Goal: Information Seeking & Learning: Learn about a topic

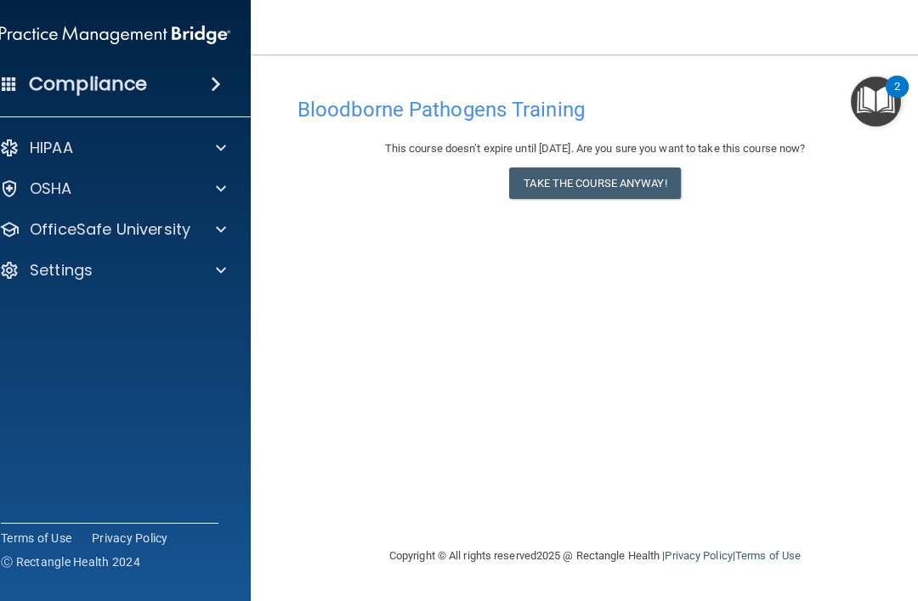
click at [223, 224] on span at bounding box center [221, 229] width 10 height 20
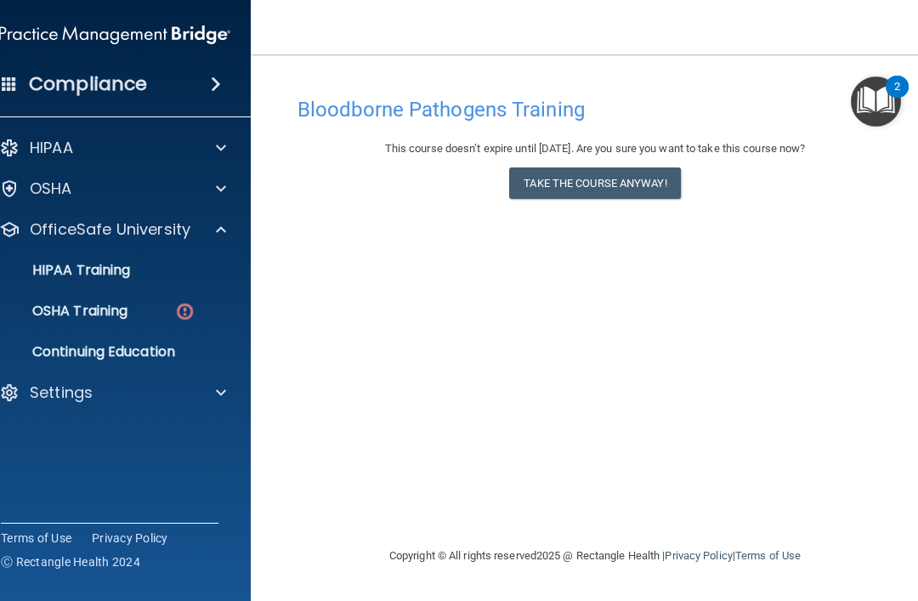
click at [158, 314] on div "OSHA Training" at bounding box center [106, 311] width 232 height 17
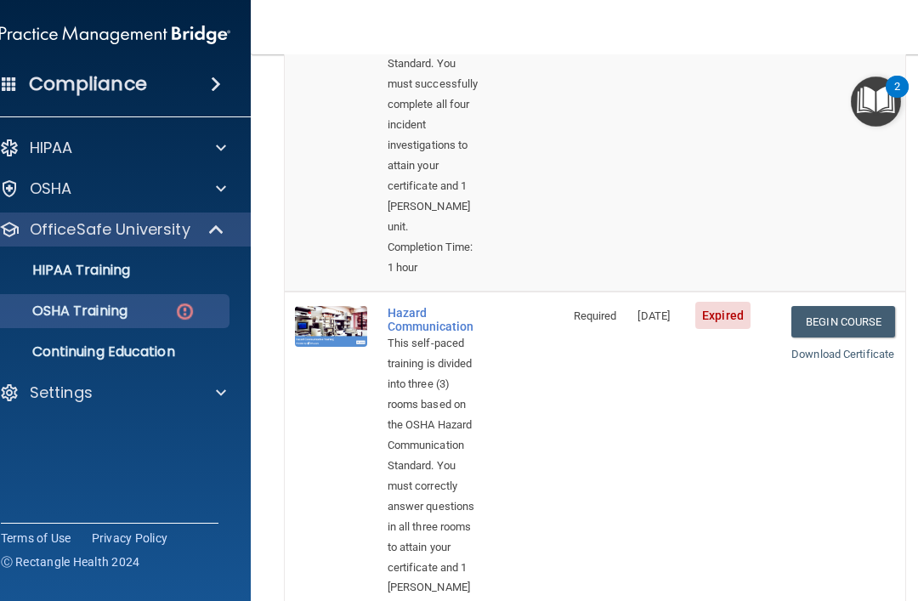
scroll to position [409, 0]
click at [866, 307] on link "Begin Course" at bounding box center [844, 322] width 104 height 31
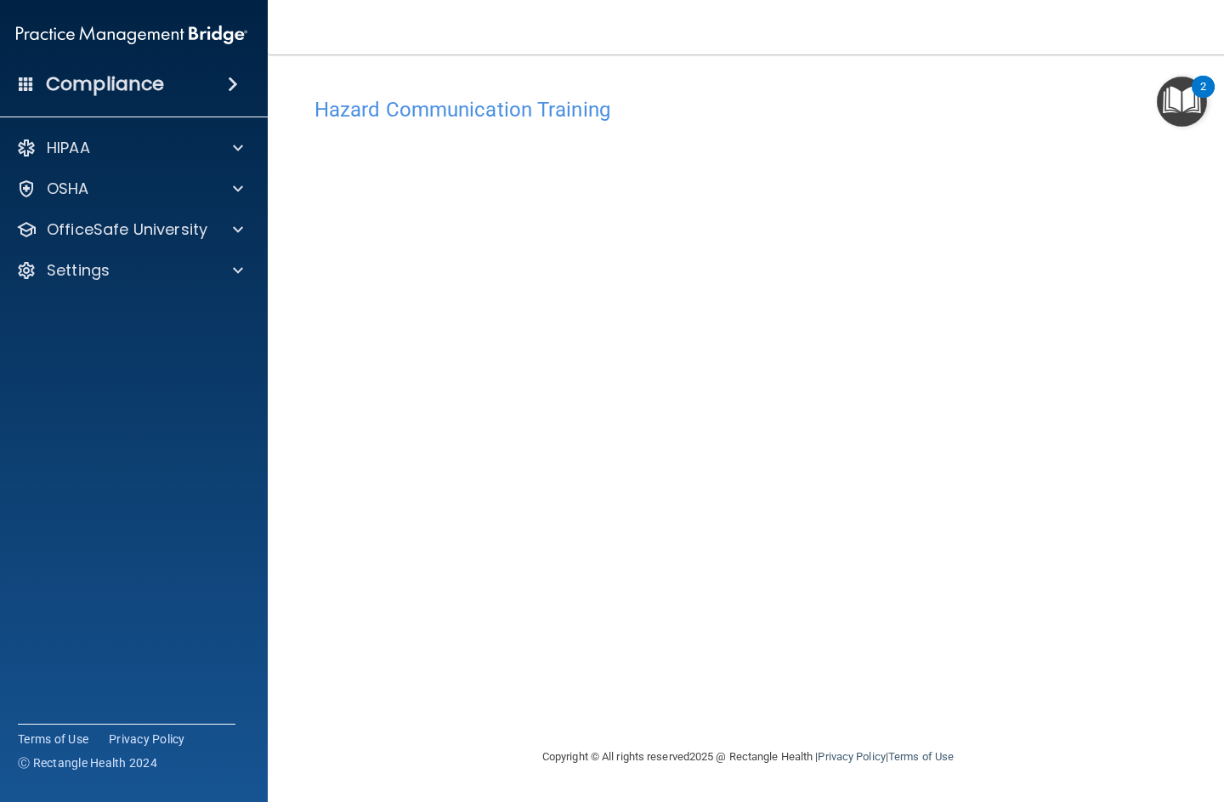
click at [209, 230] on div "OfficeSafe University" at bounding box center [108, 229] width 211 height 20
click at [171, 310] on div "OSHA Training" at bounding box center [123, 311] width 232 height 17
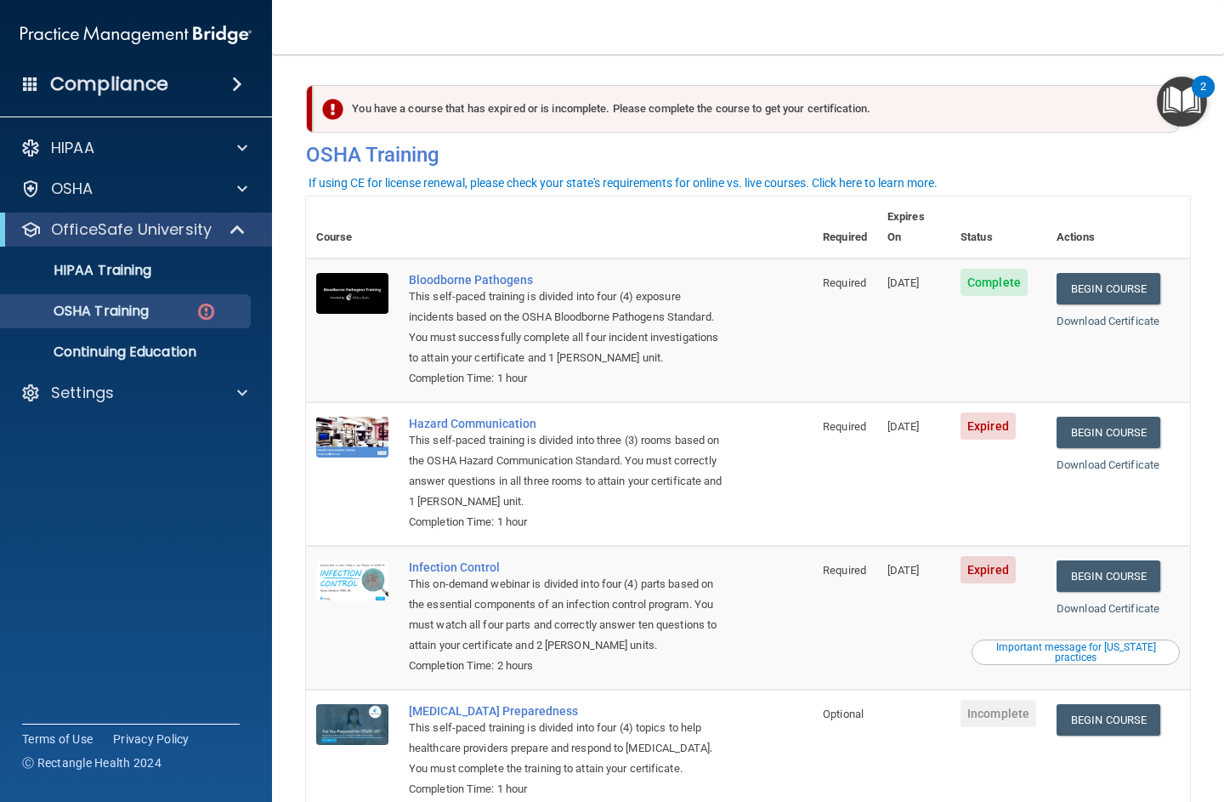
click at [917, 417] on link "Begin Course" at bounding box center [1109, 432] width 104 height 31
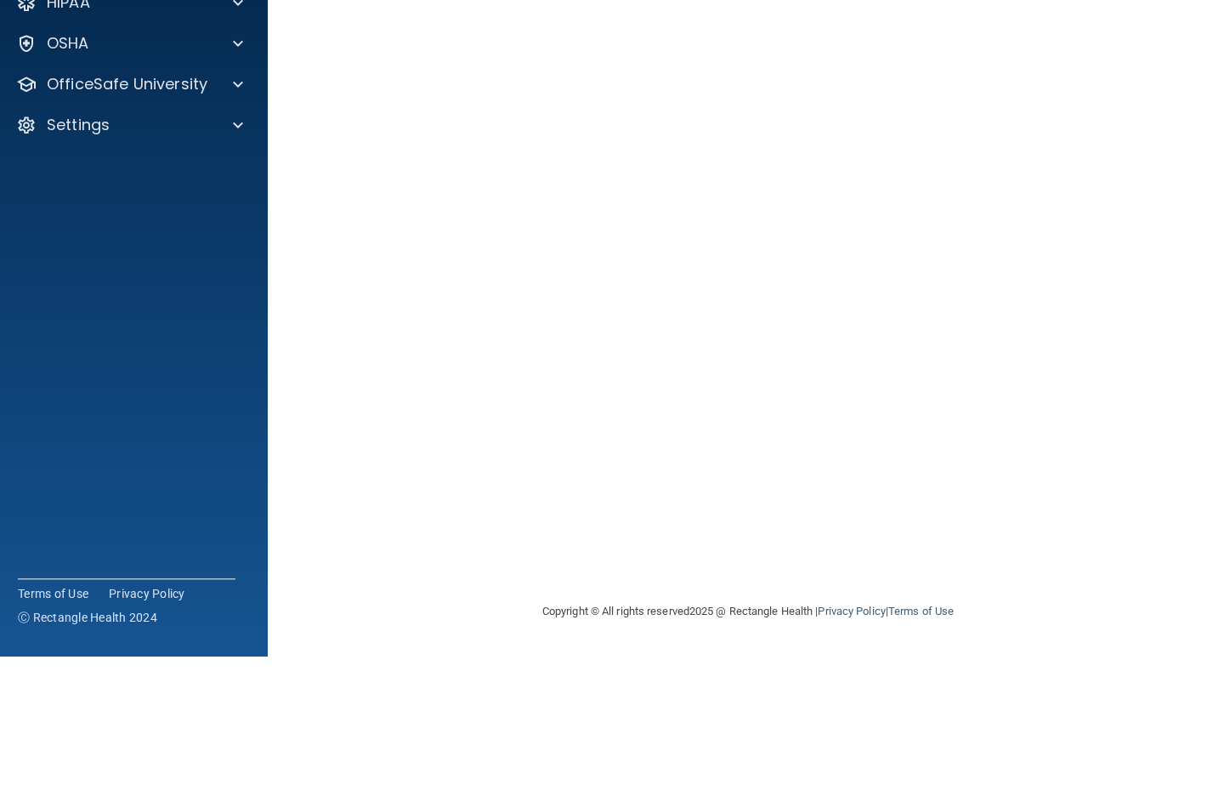
click at [1211, 269] on main "Hazard Communication Training This course doesn’t expire until [DATE]. Are you …" at bounding box center [748, 427] width 961 height 747
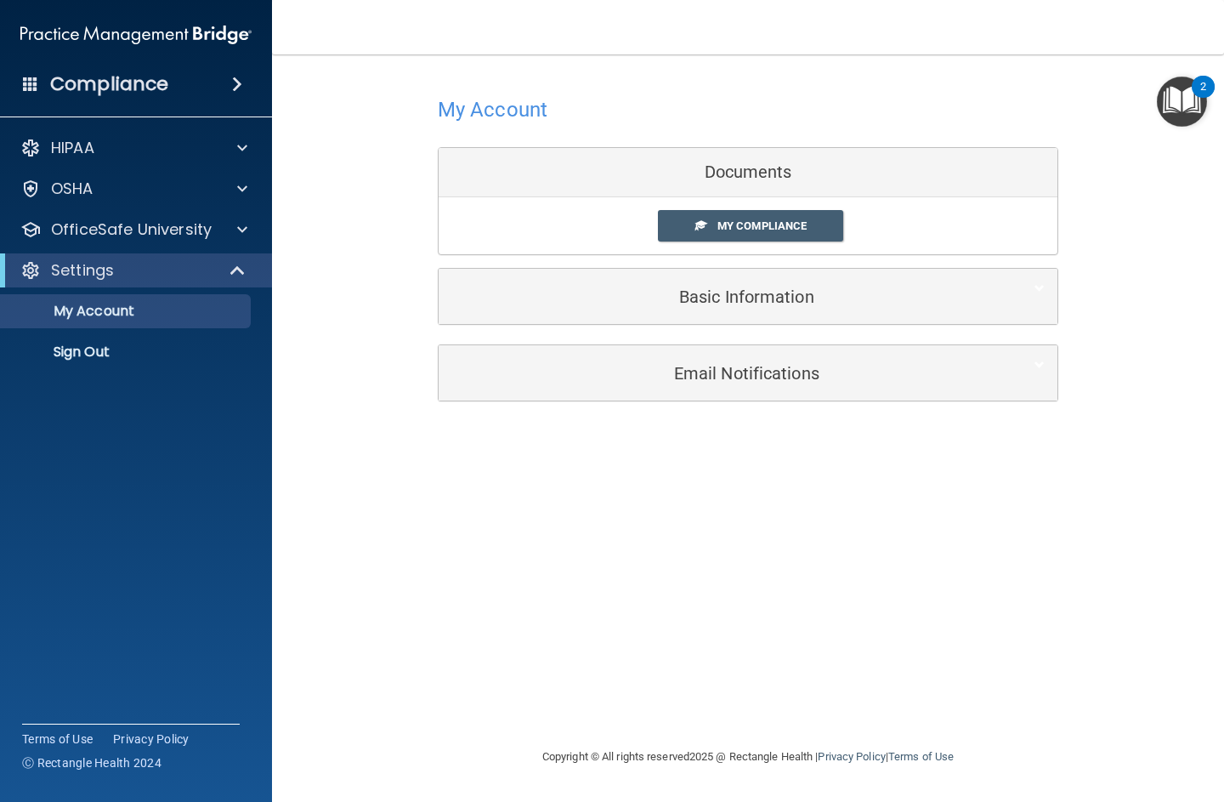
click at [236, 233] on div at bounding box center [240, 229] width 43 height 20
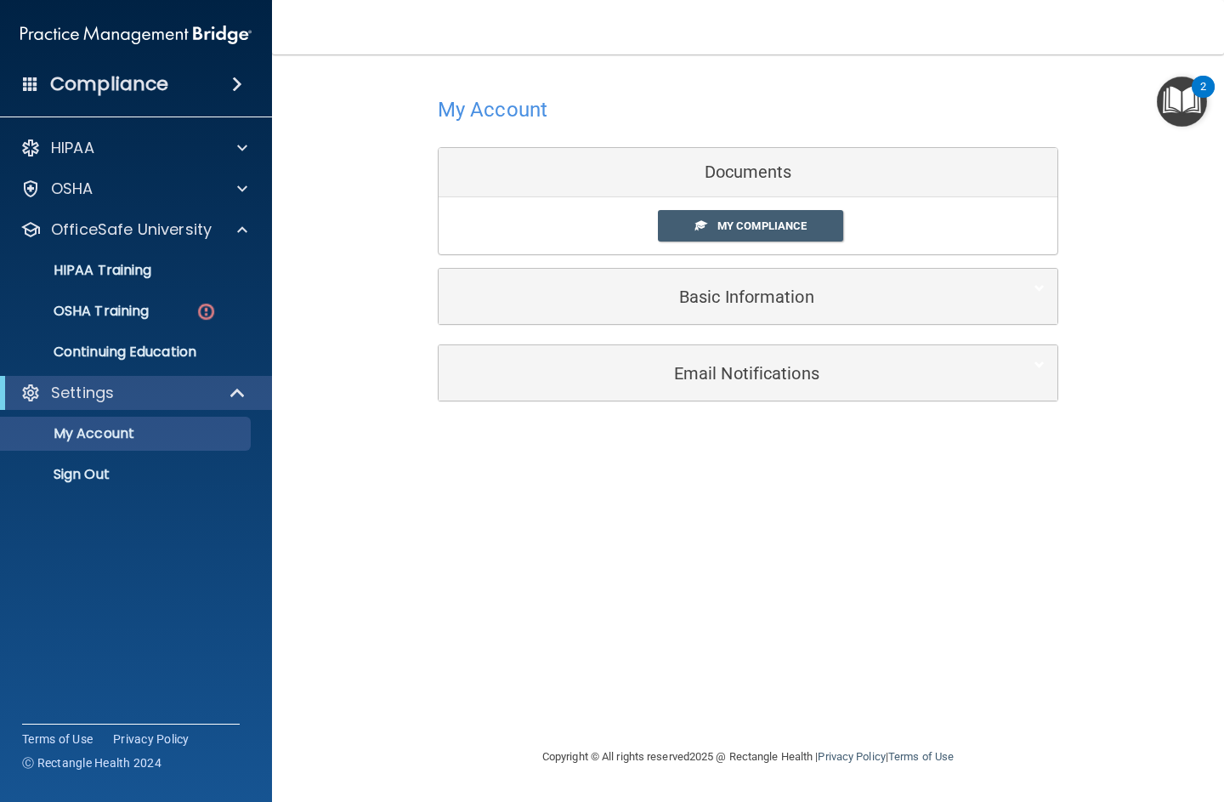
click at [158, 322] on link "OSHA Training" at bounding box center [117, 311] width 268 height 34
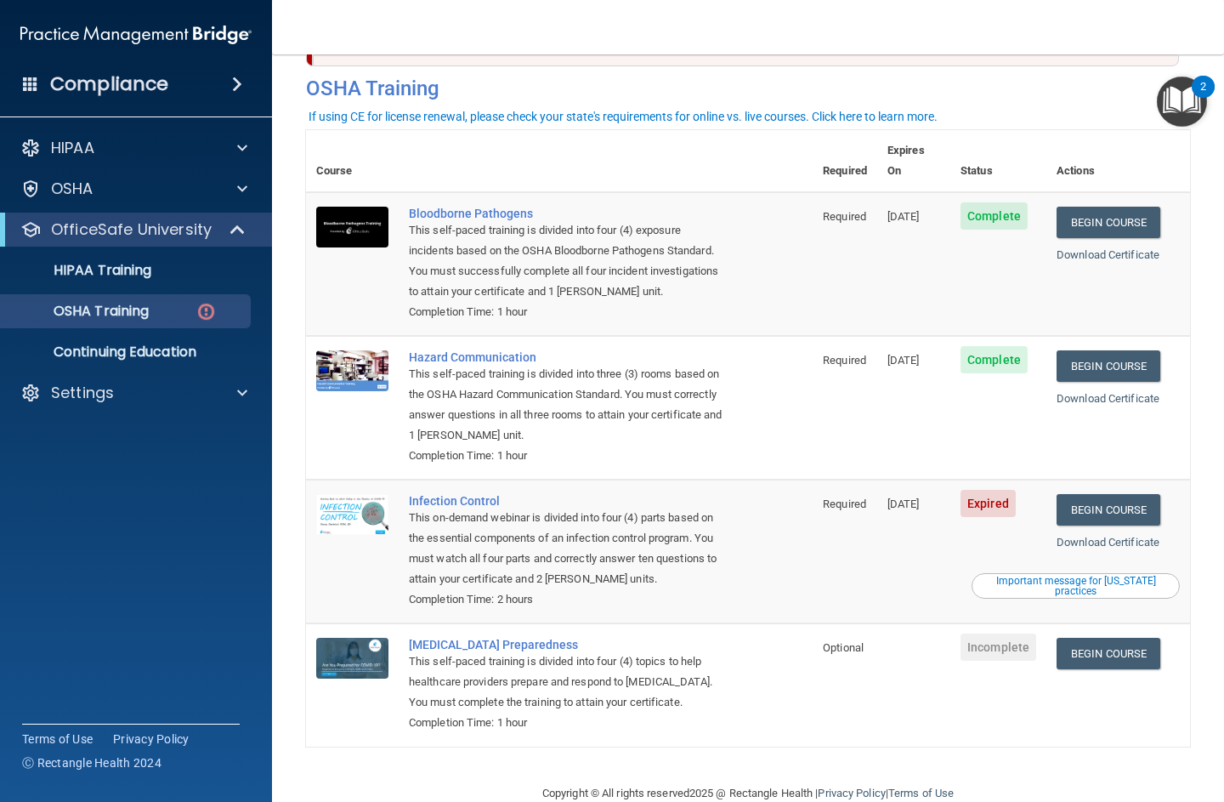
scroll to position [65, 0]
click at [1139, 495] on link "Begin Course" at bounding box center [1109, 510] width 104 height 31
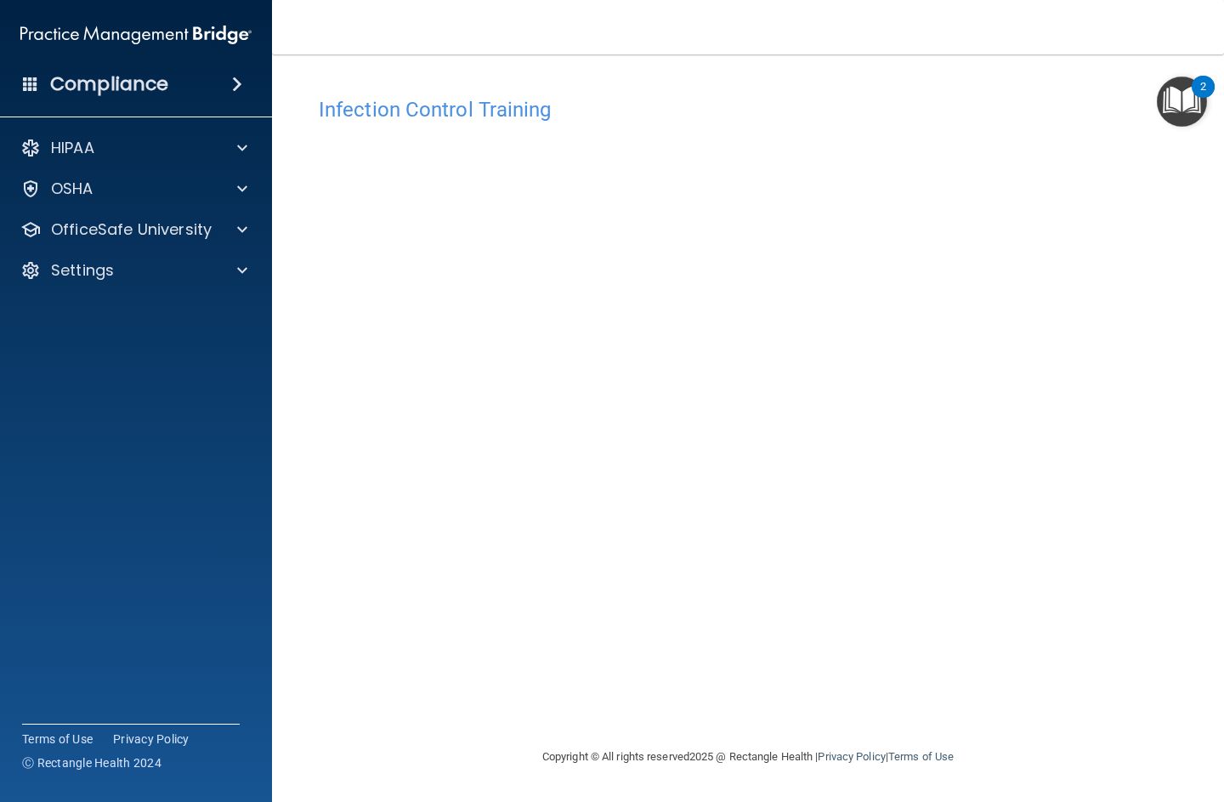
click at [232, 233] on div at bounding box center [240, 229] width 43 height 20
click at [149, 320] on p "OSHA Training" at bounding box center [80, 311] width 138 height 17
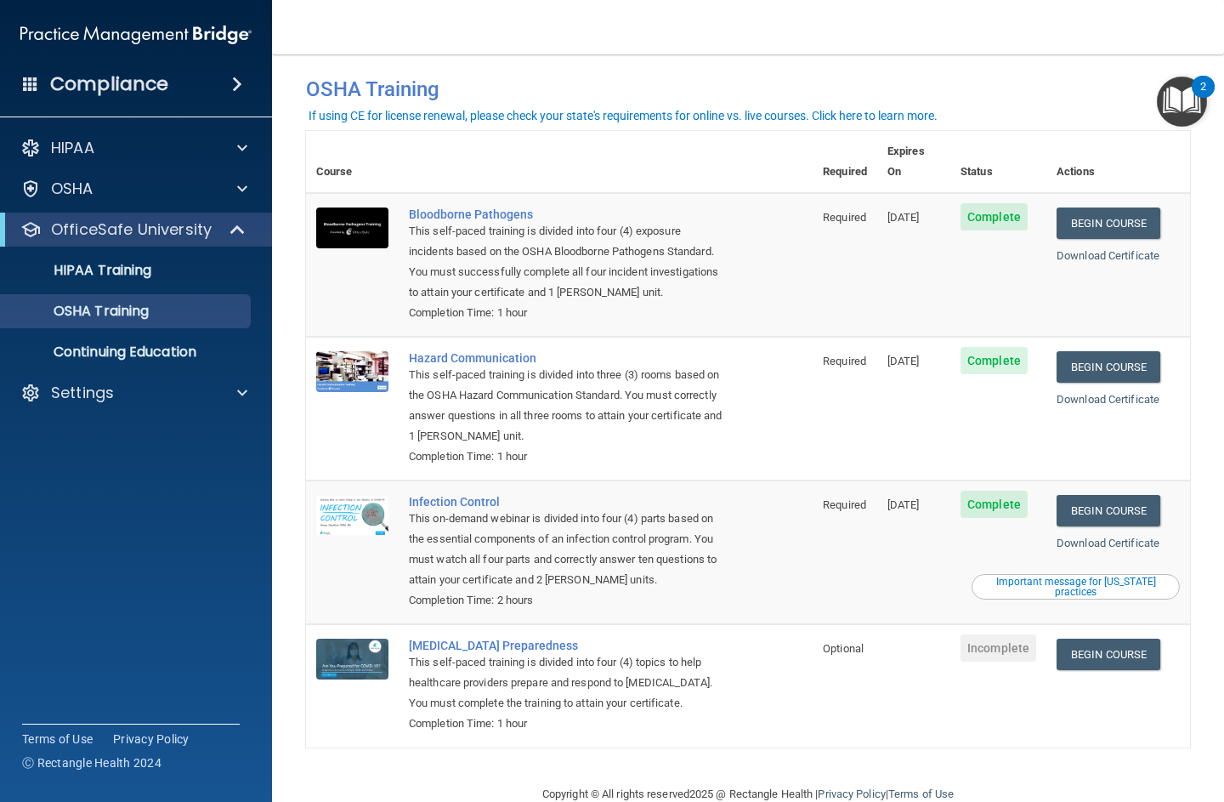
scroll to position [18, 0]
click at [1129, 639] on link "Begin Course" at bounding box center [1109, 654] width 104 height 31
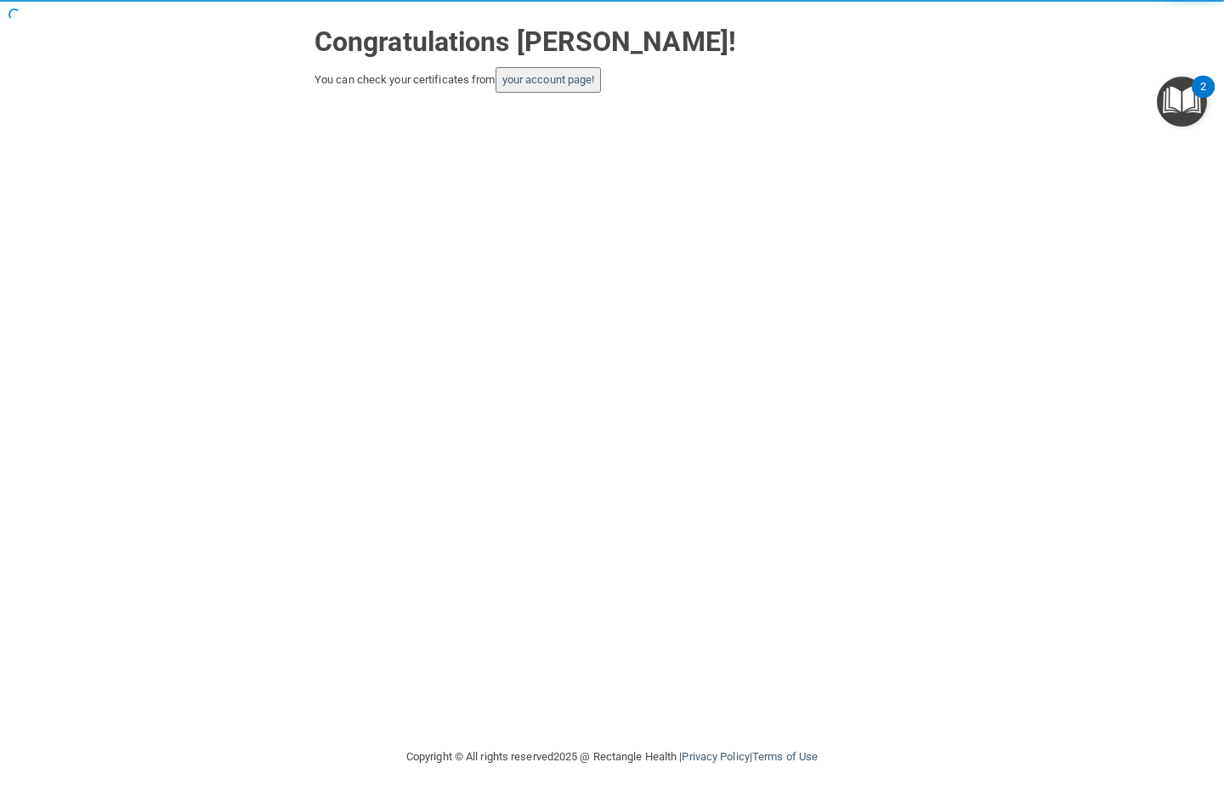
click at [595, 86] on link "your account page!" at bounding box center [548, 79] width 93 height 13
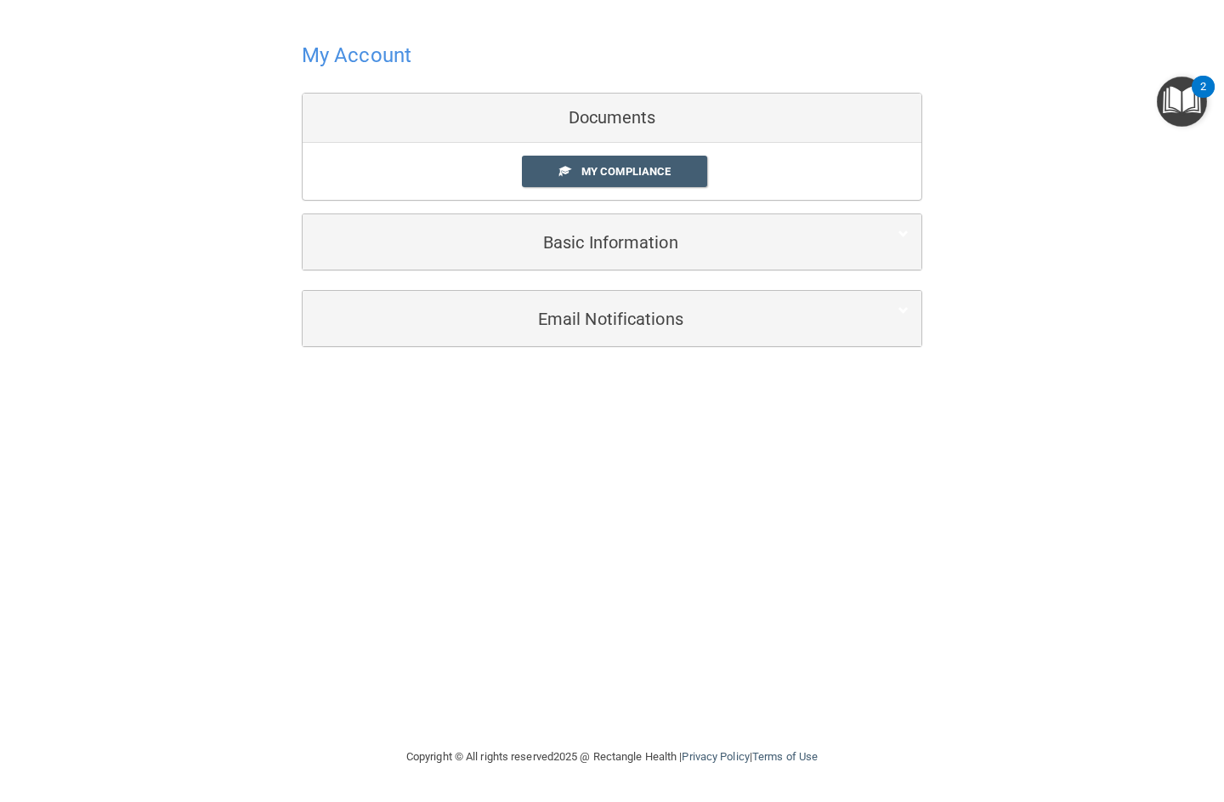
click at [387, 65] on h4 "My Account" at bounding box center [357, 55] width 110 height 22
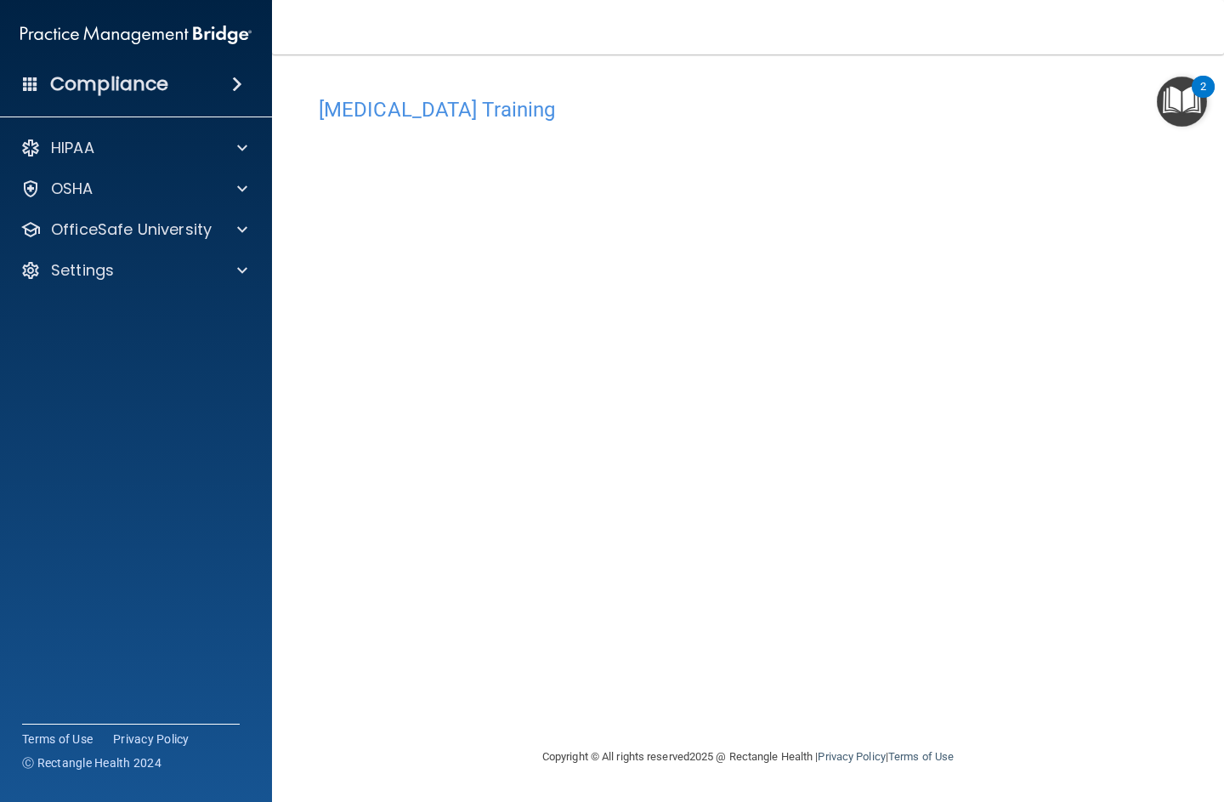
click at [201, 239] on p "OfficeSafe University" at bounding box center [131, 229] width 161 height 20
click at [232, 385] on div at bounding box center [240, 393] width 43 height 20
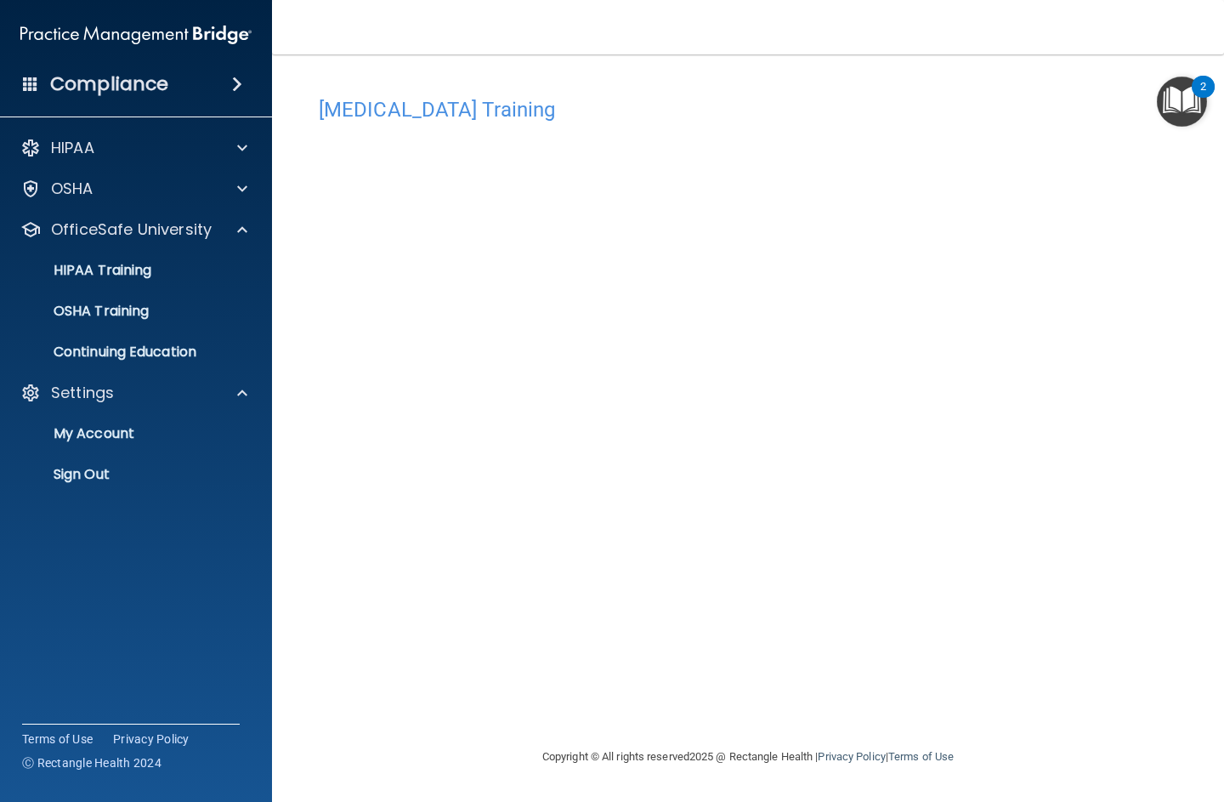
click at [135, 483] on link "Sign Out" at bounding box center [117, 474] width 268 height 34
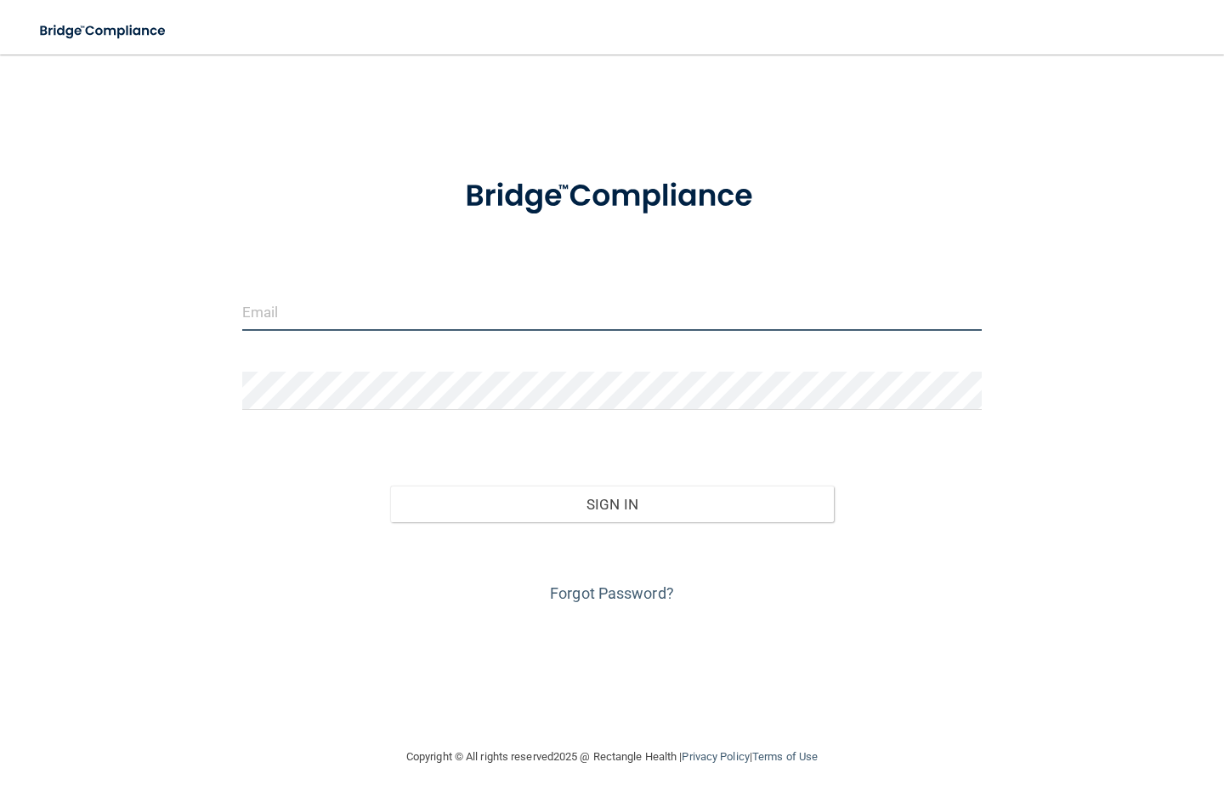
click at [458, 304] on input "email" at bounding box center [612, 311] width 740 height 38
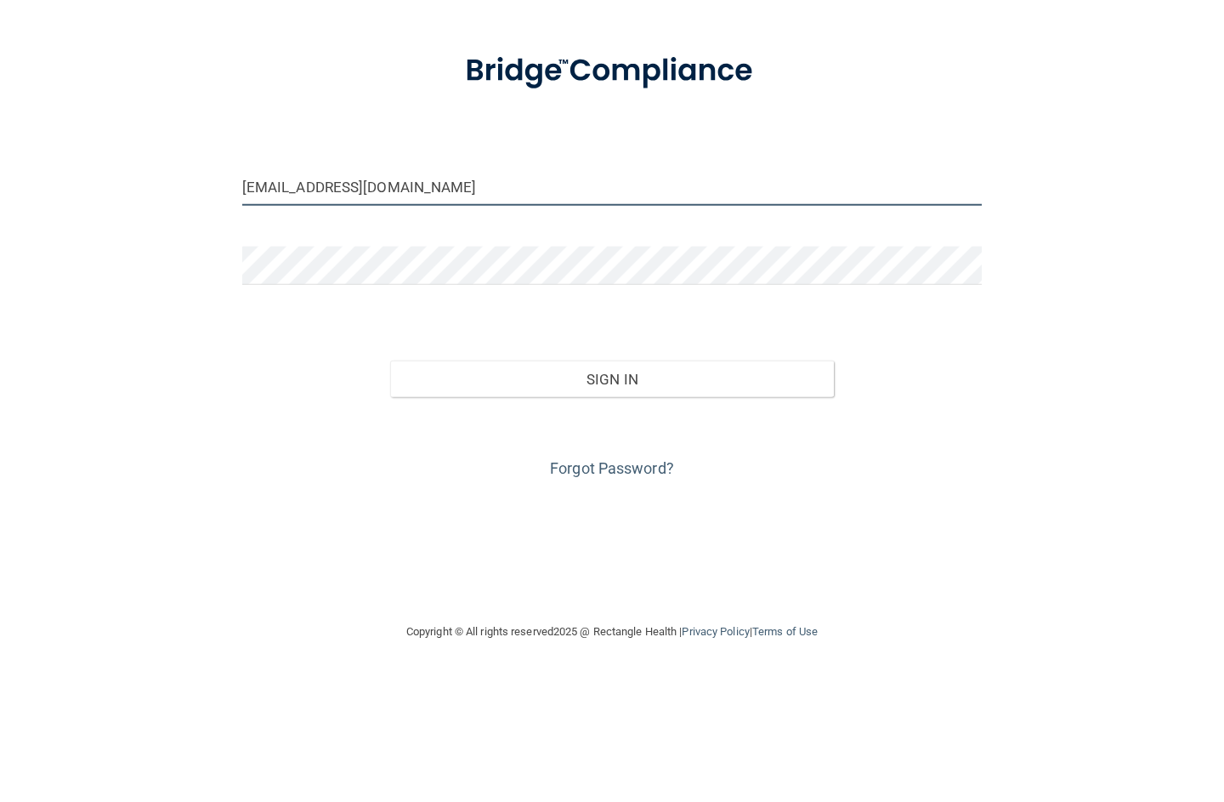
type input "[EMAIL_ADDRESS][DOMAIN_NAME]"
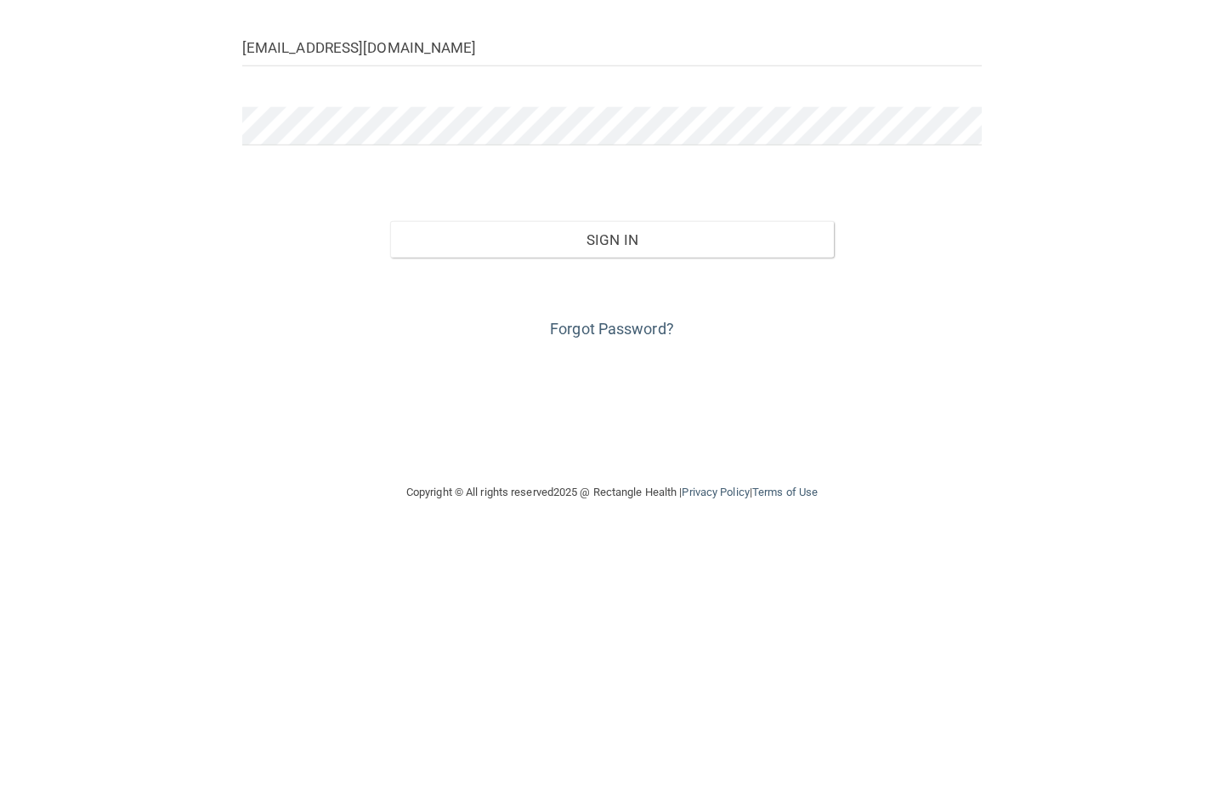
click at [716, 485] on button "Sign In" at bounding box center [612, 503] width 444 height 37
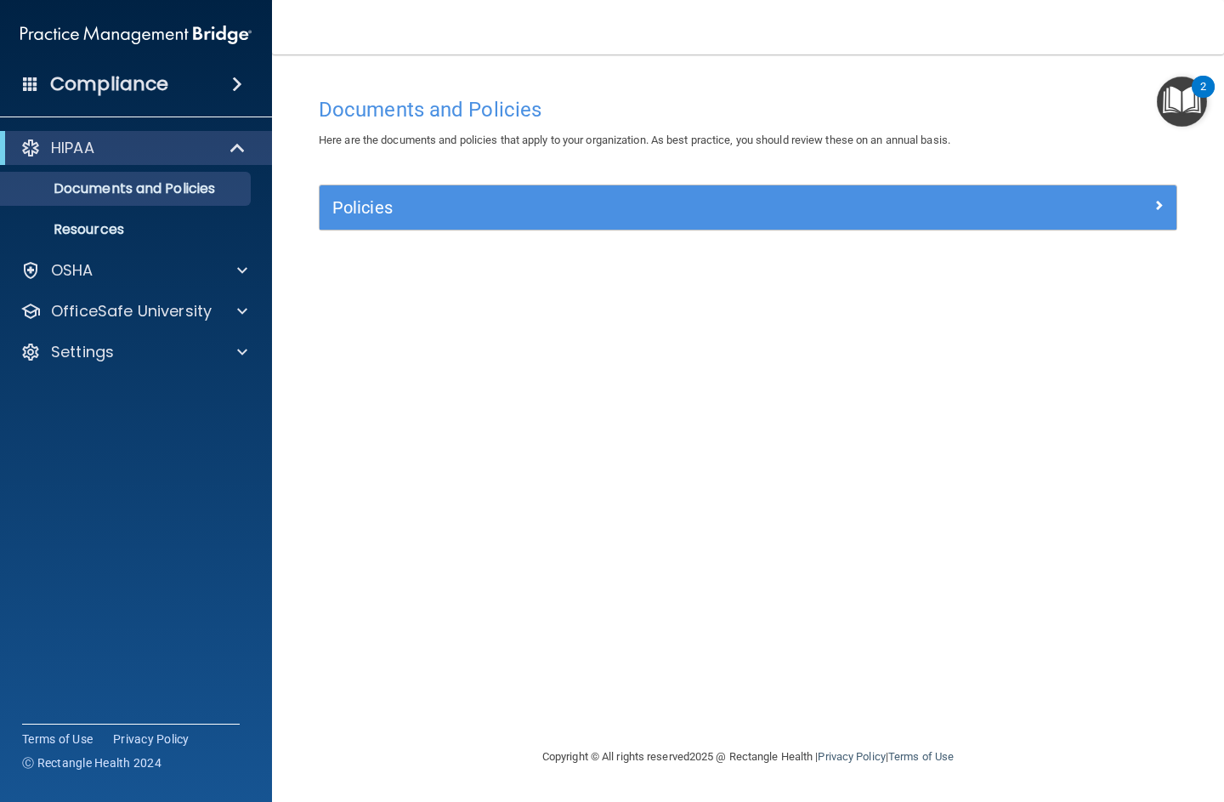
click at [250, 266] on div at bounding box center [240, 270] width 43 height 20
click at [247, 387] on div at bounding box center [240, 393] width 43 height 20
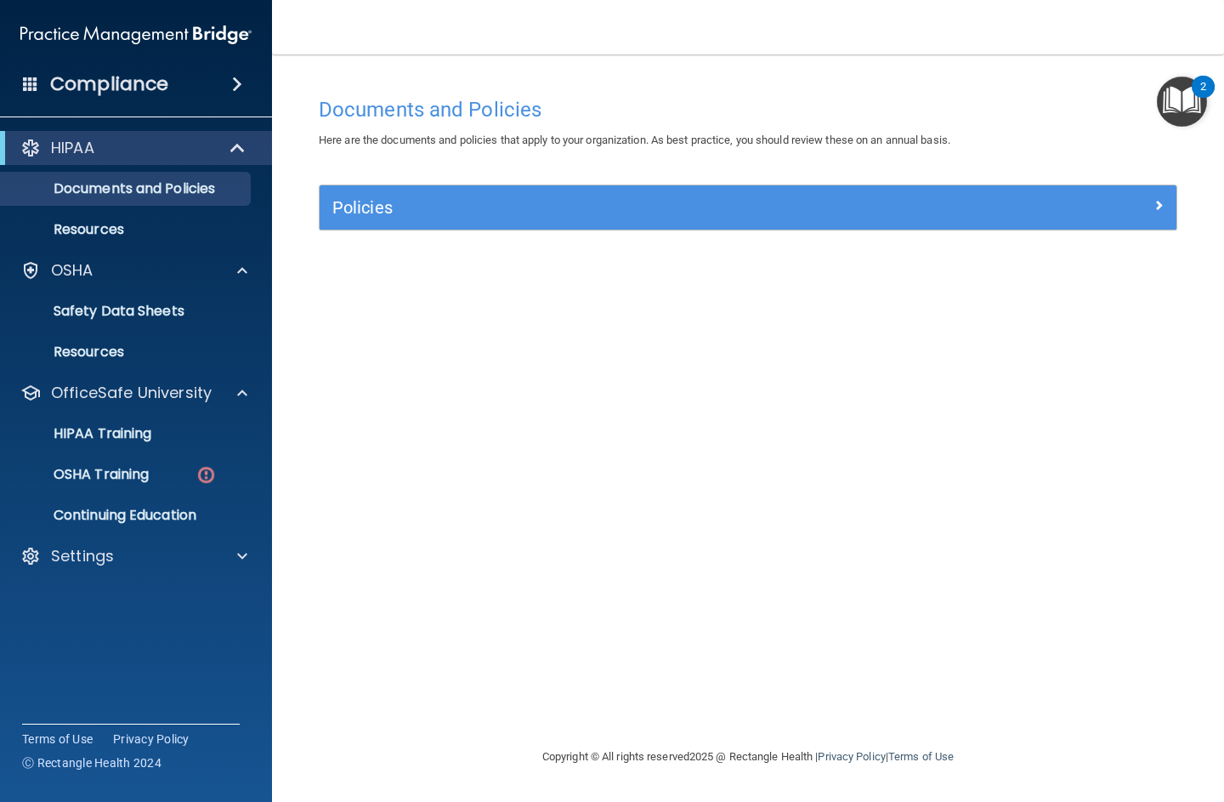
click at [132, 428] on p "HIPAA Training" at bounding box center [81, 433] width 140 height 17
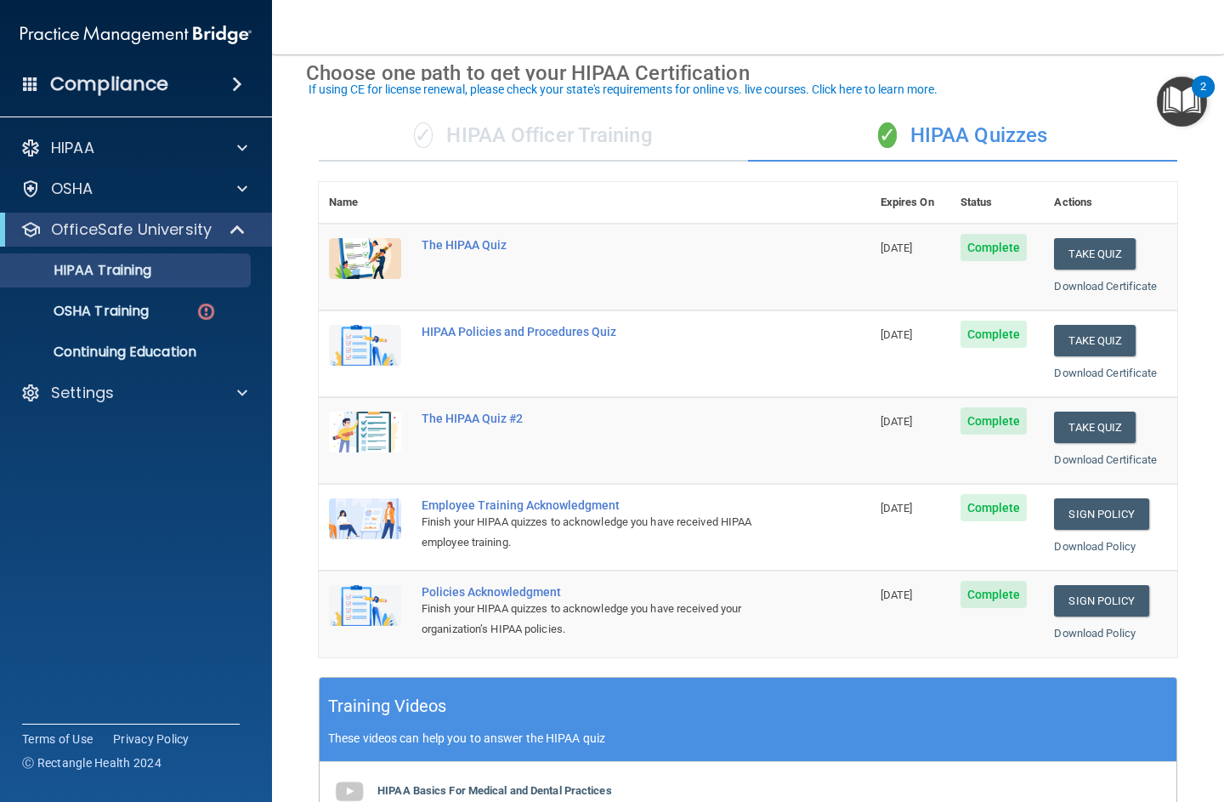
scroll to position [71, 0]
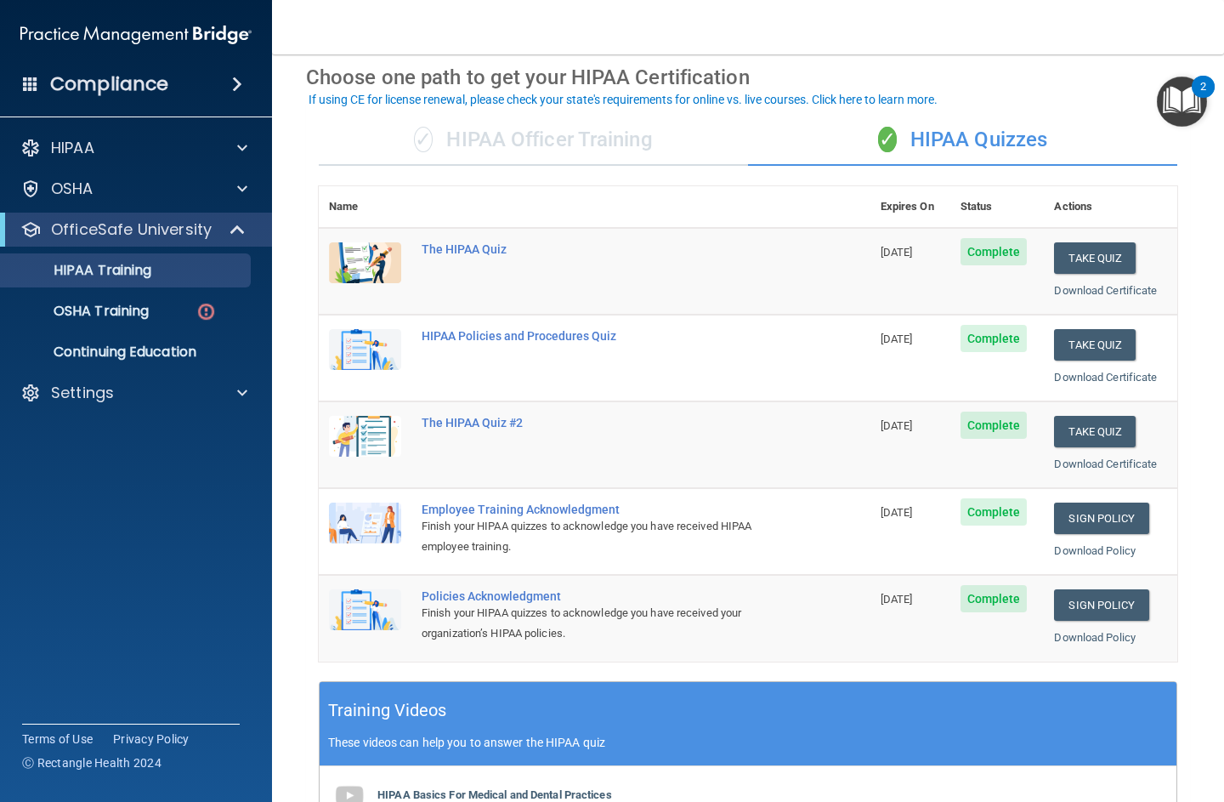
click at [48, 305] on p "OSHA Training" at bounding box center [80, 311] width 138 height 17
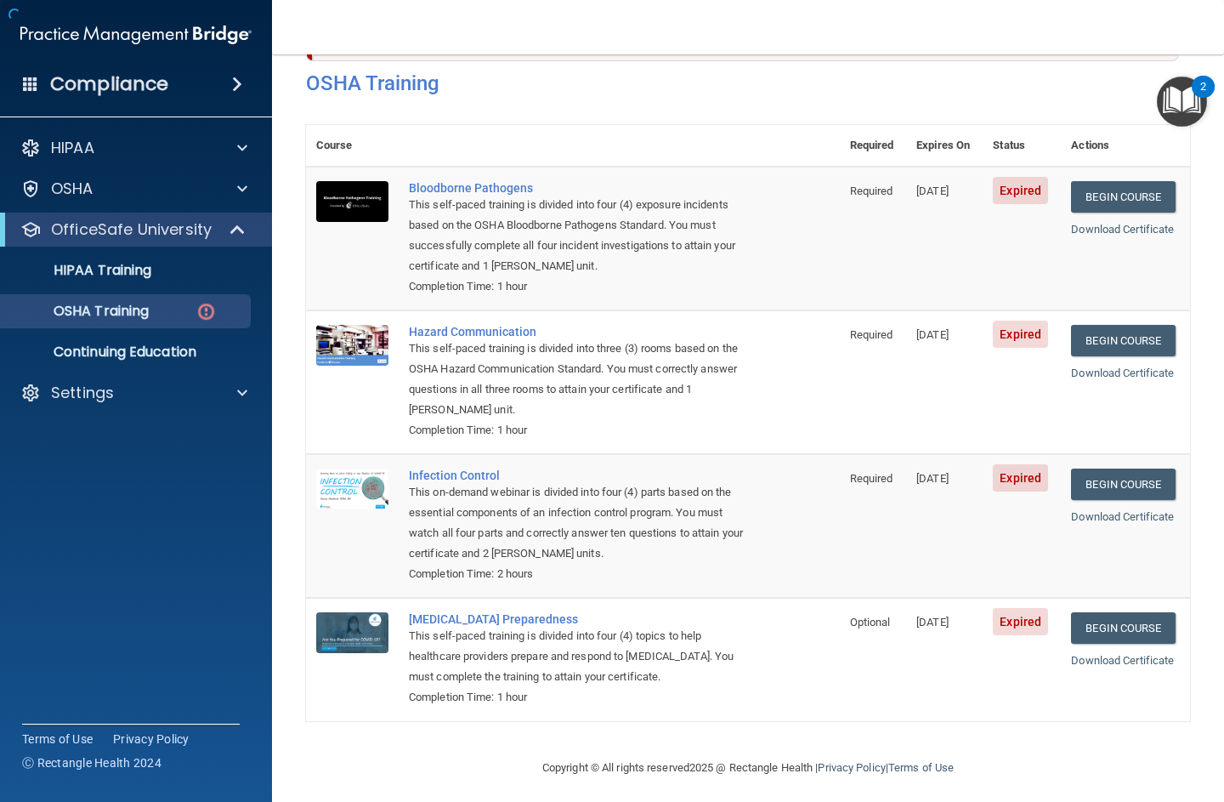
scroll to position [65, 0]
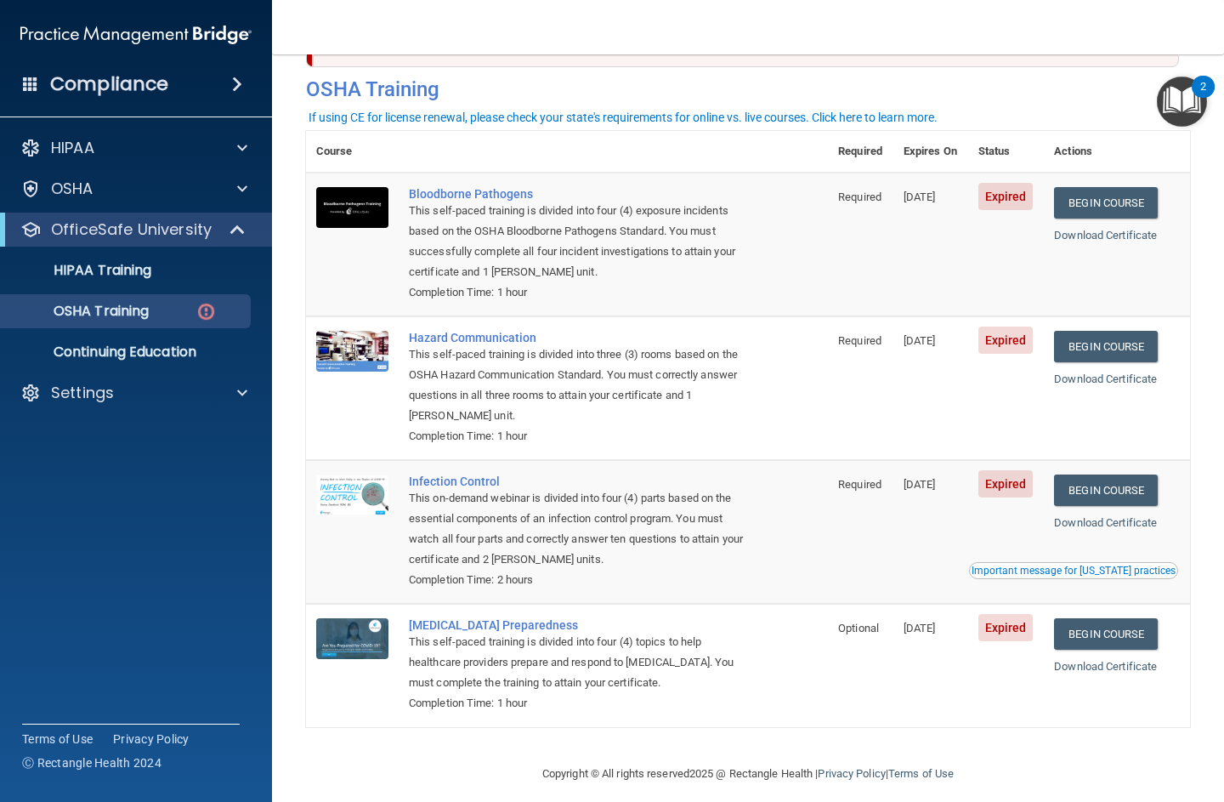
click at [1138, 202] on link "Begin Course" at bounding box center [1106, 202] width 104 height 31
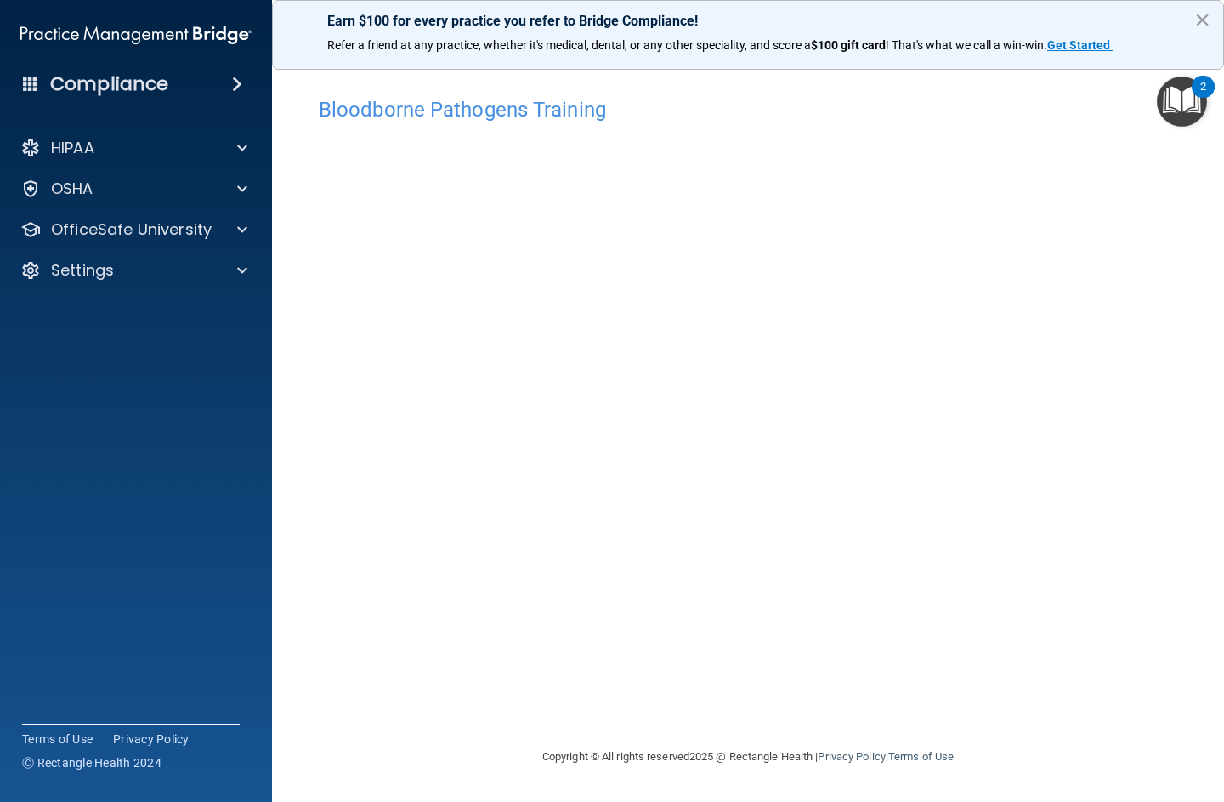
click at [256, 234] on div at bounding box center [240, 229] width 43 height 20
click at [149, 314] on p "OSHA Training" at bounding box center [80, 311] width 138 height 17
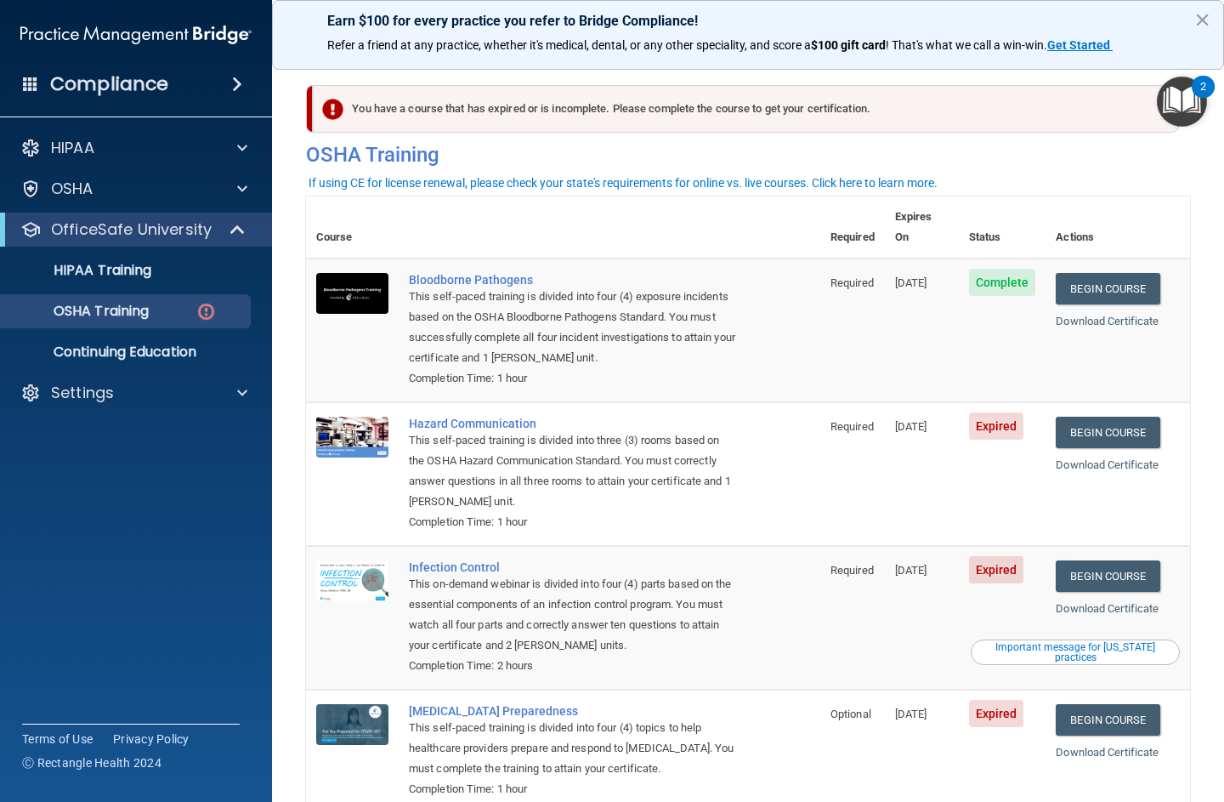
click at [1124, 417] on link "Begin Course" at bounding box center [1108, 432] width 104 height 31
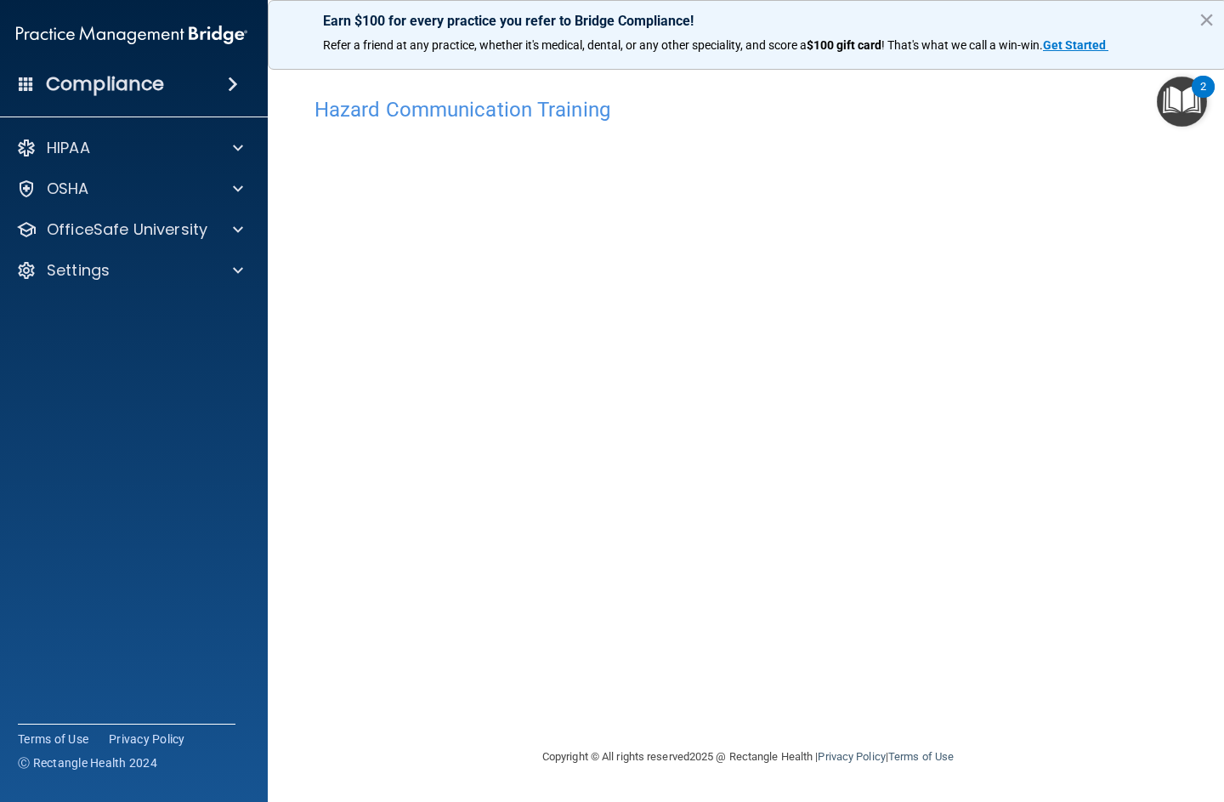
click at [251, 230] on div at bounding box center [235, 229] width 43 height 20
click at [166, 310] on div "OSHA Training" at bounding box center [123, 311] width 232 height 17
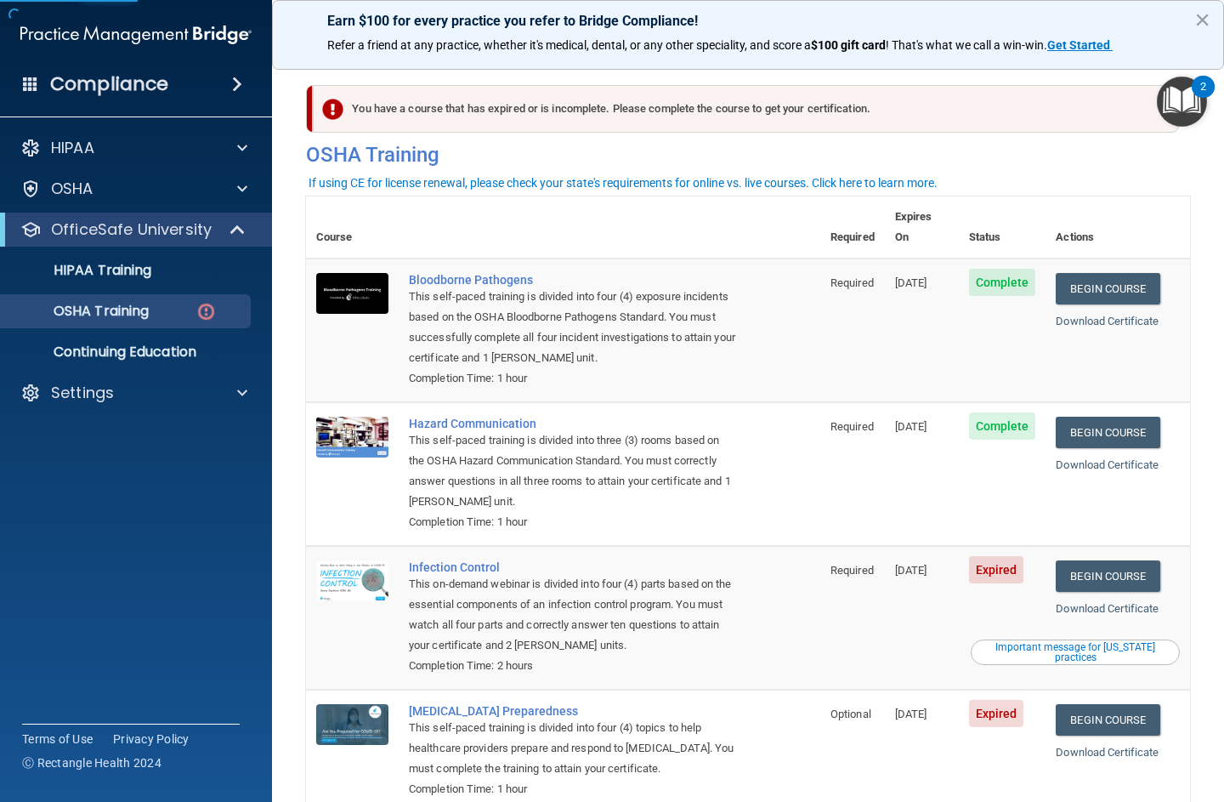
click at [1118, 560] on link "Begin Course" at bounding box center [1108, 575] width 104 height 31
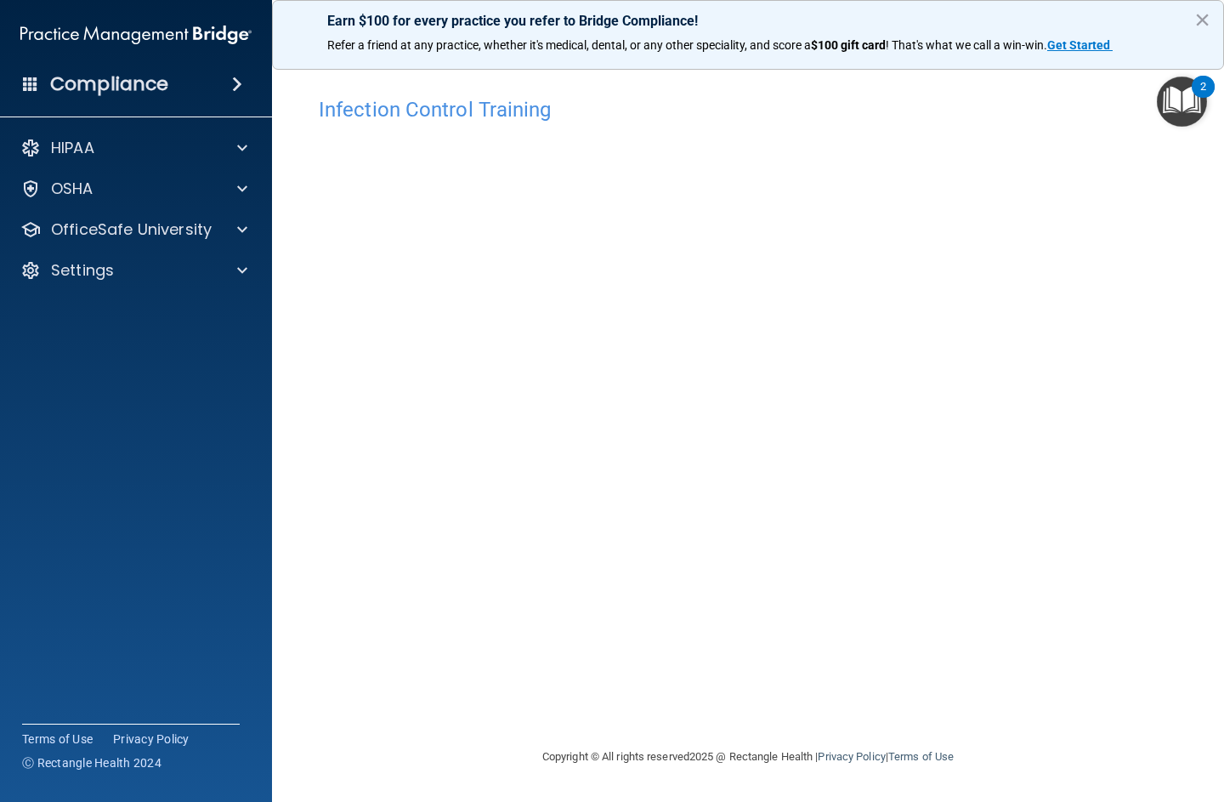
click at [256, 227] on div at bounding box center [240, 229] width 43 height 20
click at [157, 309] on div "OSHA Training" at bounding box center [127, 311] width 232 height 17
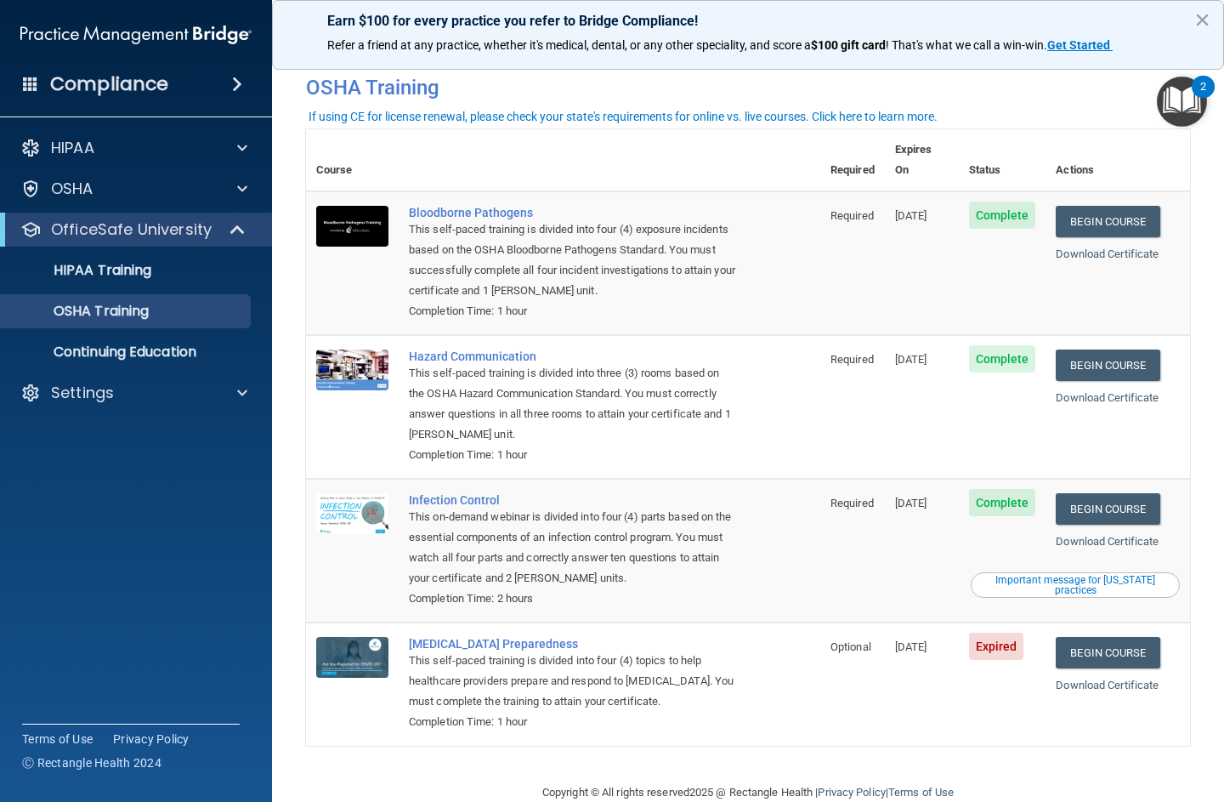
scroll to position [18, 0]
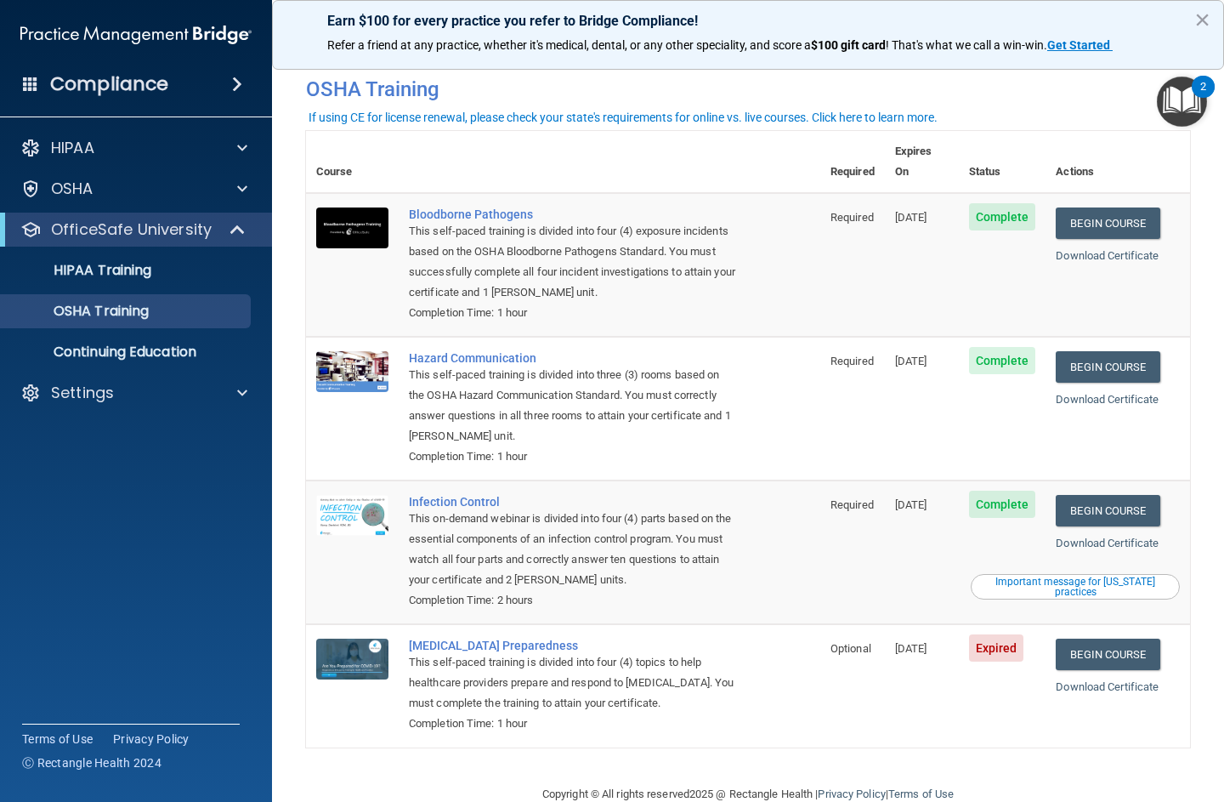
click at [1132, 639] on link "Begin Course" at bounding box center [1108, 654] width 104 height 31
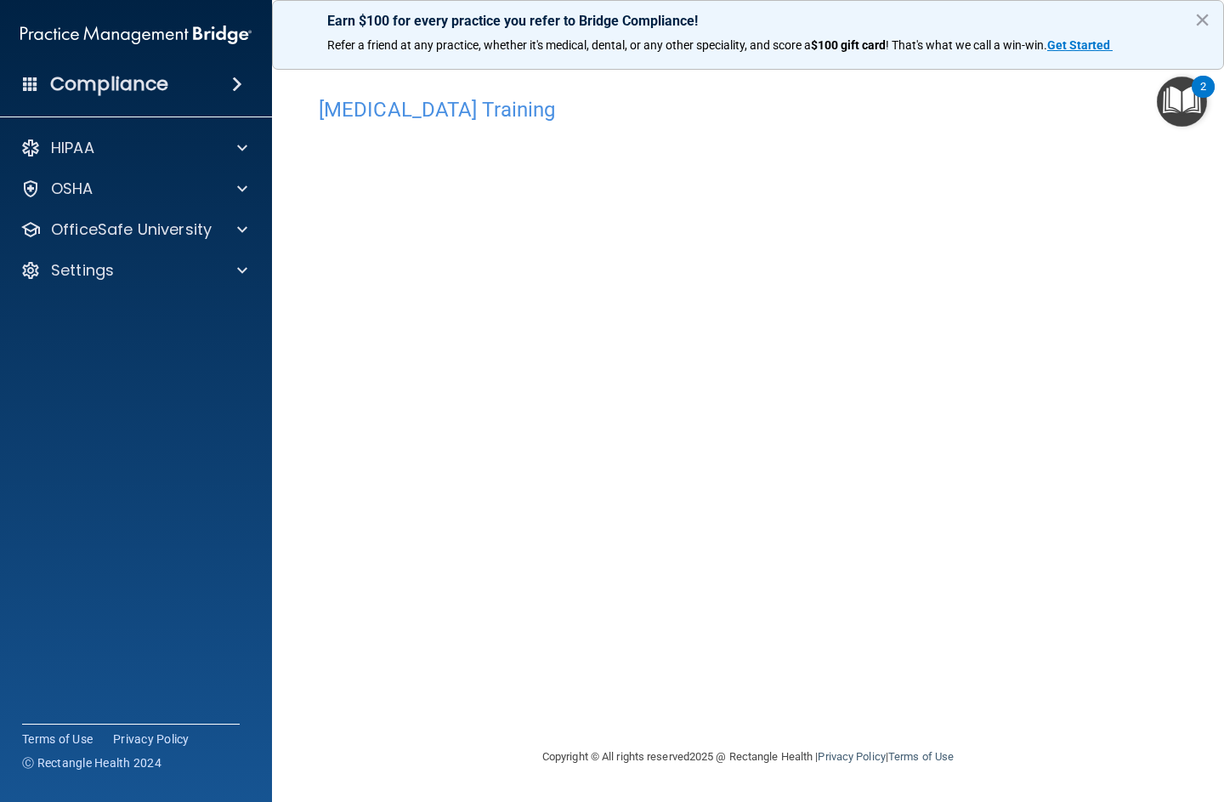
click at [249, 222] on div at bounding box center [240, 229] width 43 height 20
click at [150, 274] on p "HIPAA Training" at bounding box center [81, 270] width 140 height 17
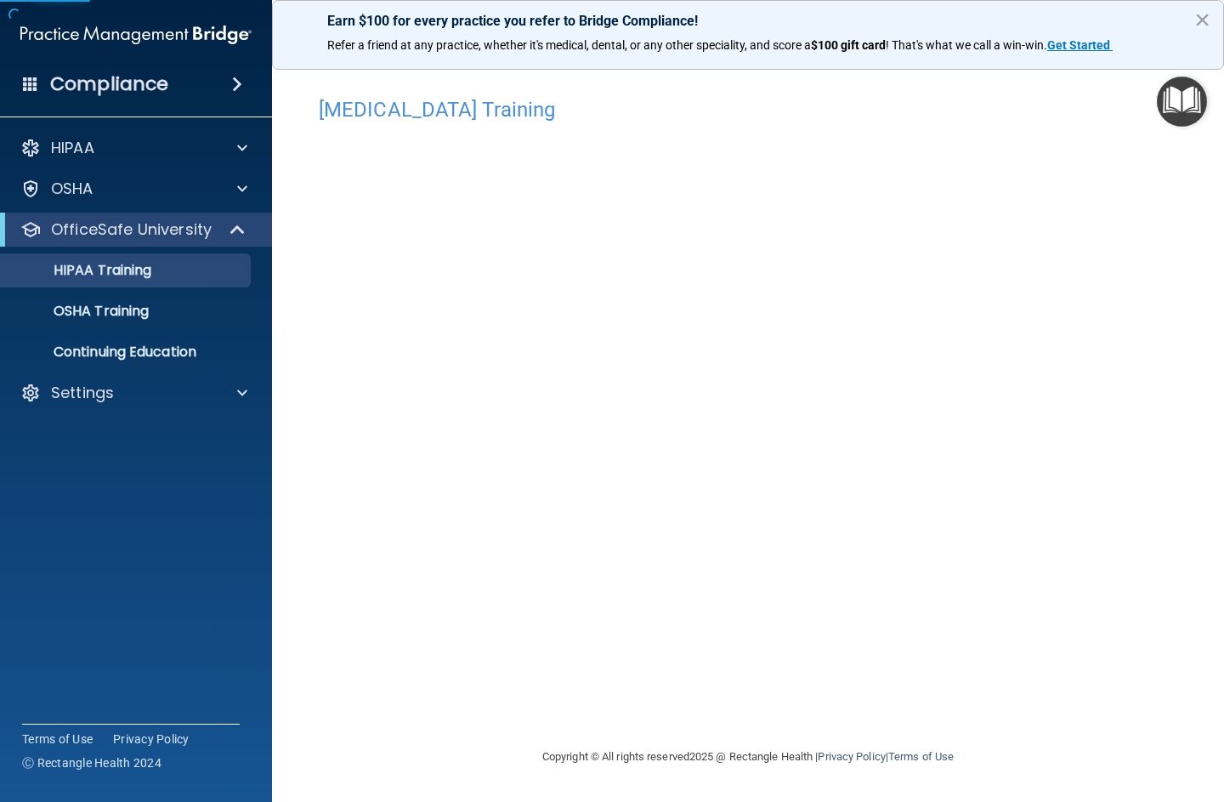
click at [37, 395] on div at bounding box center [30, 393] width 20 height 20
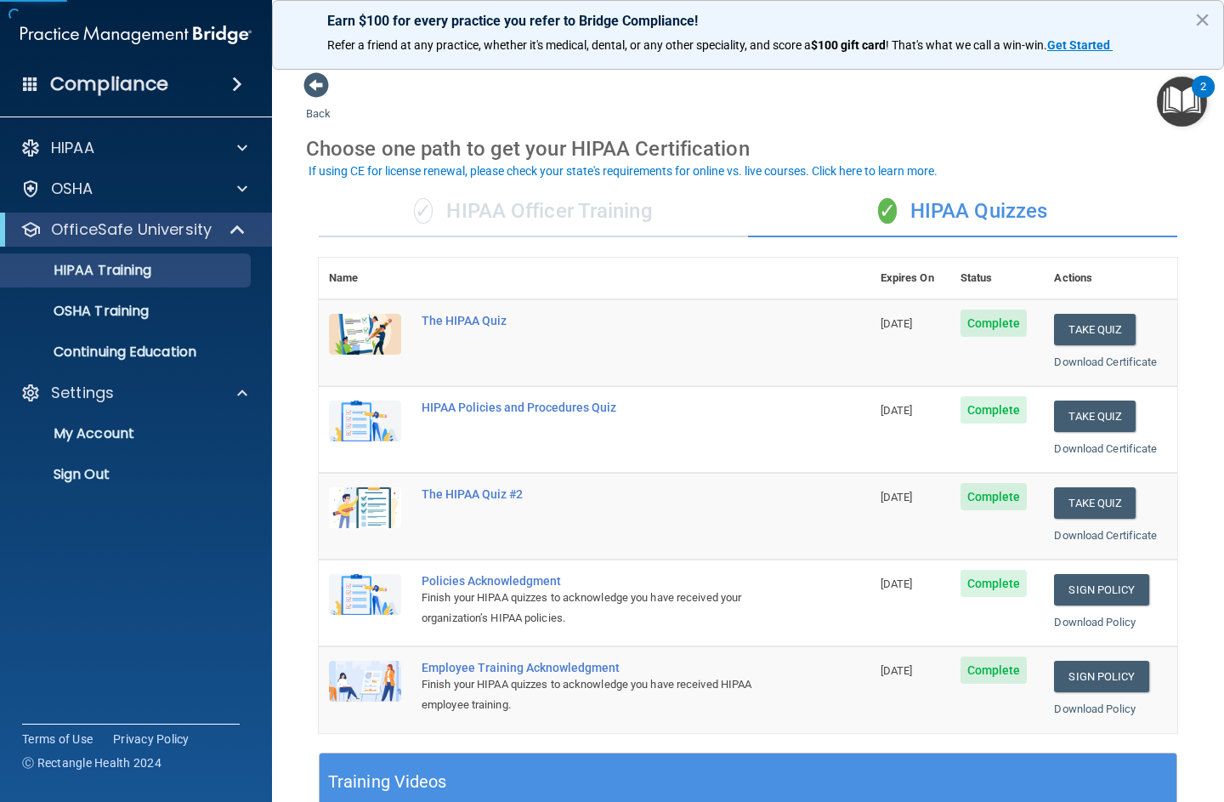
click at [51, 482] on p "Sign Out" at bounding box center [127, 474] width 232 height 17
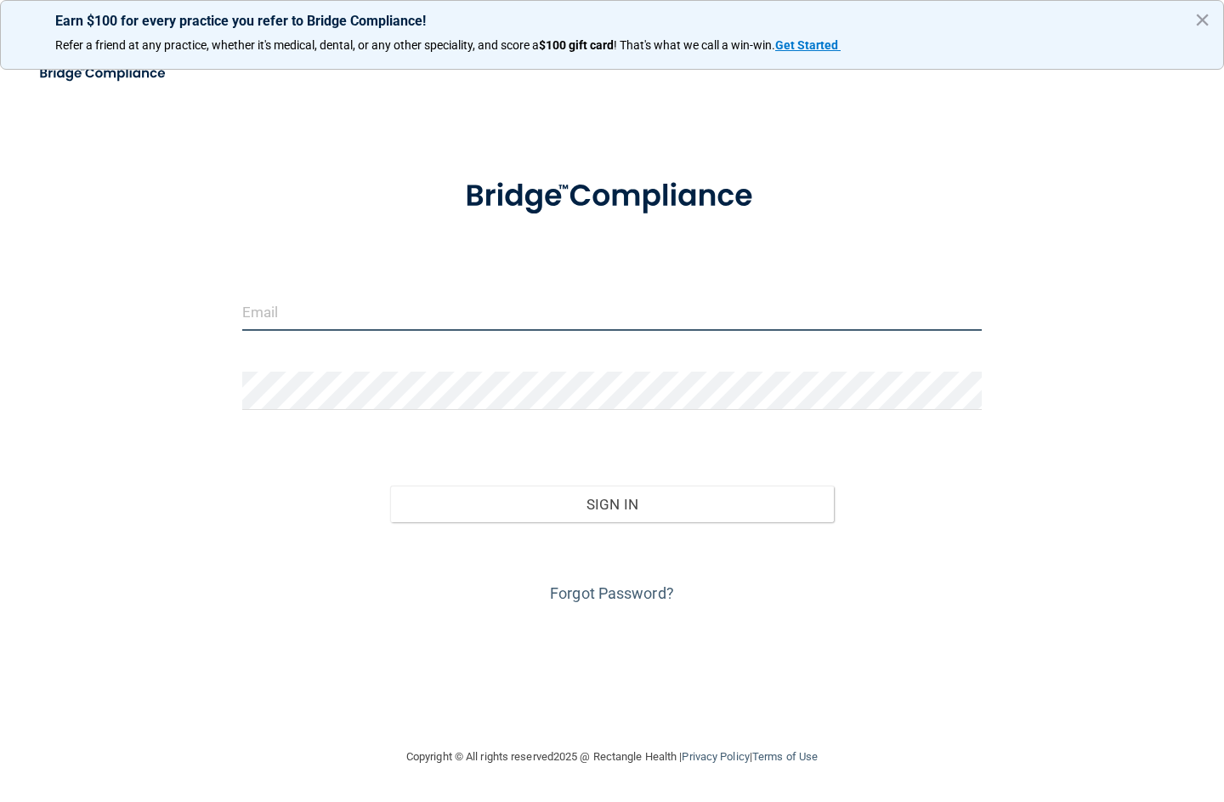
click at [299, 314] on input "email" at bounding box center [612, 311] width 740 height 38
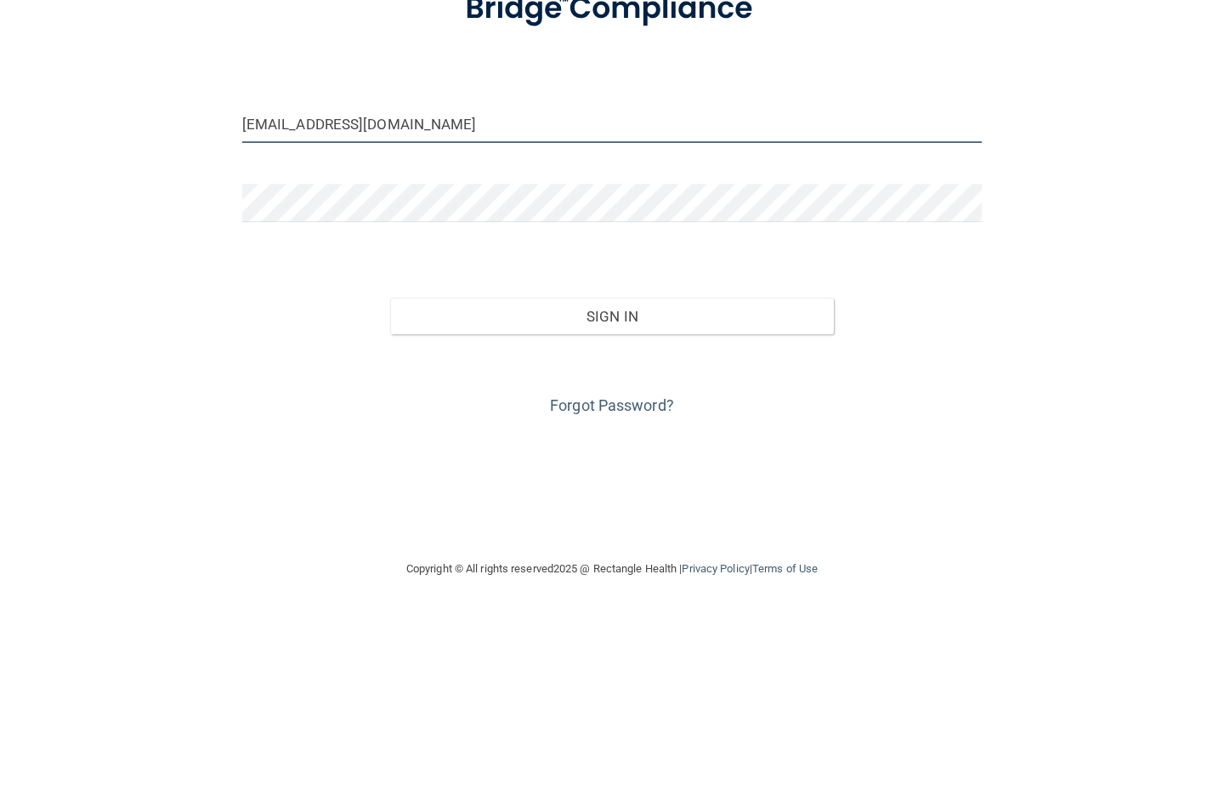
type input "angelf31830@yahoo.com"
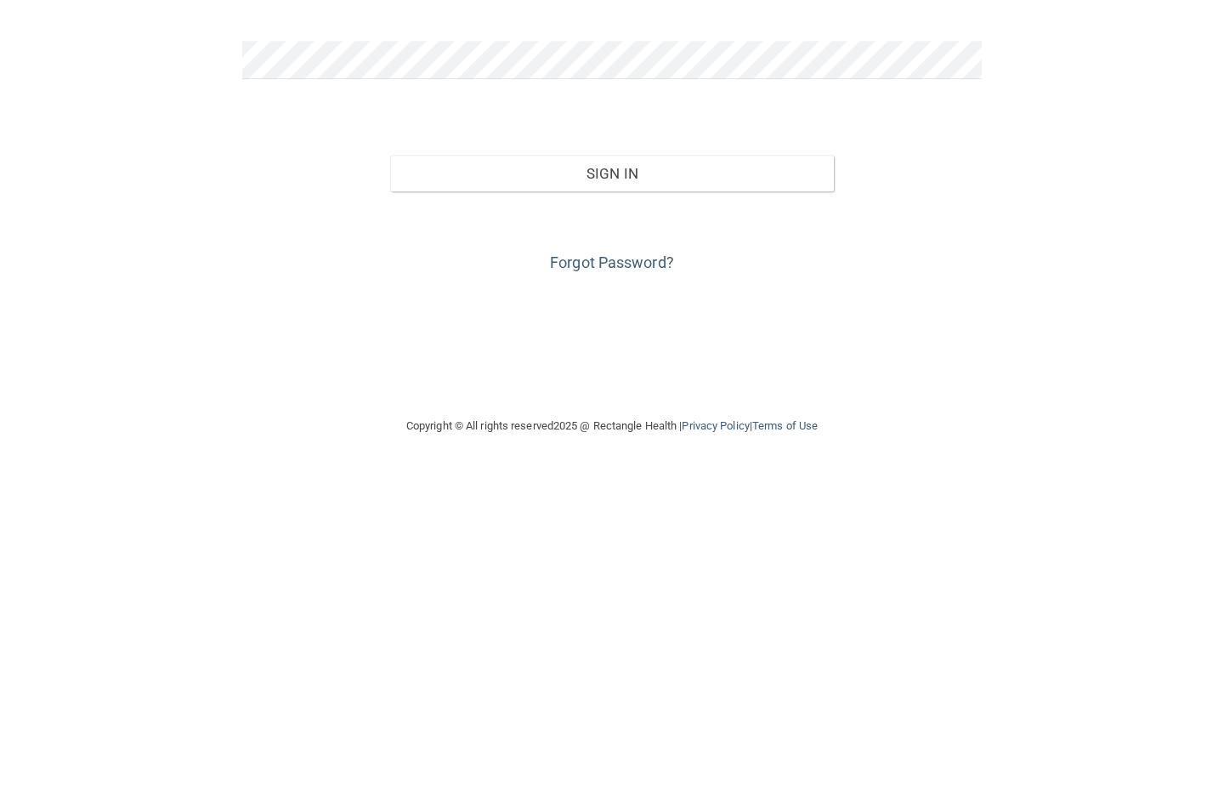
click at [760, 485] on button "Sign In" at bounding box center [612, 503] width 444 height 37
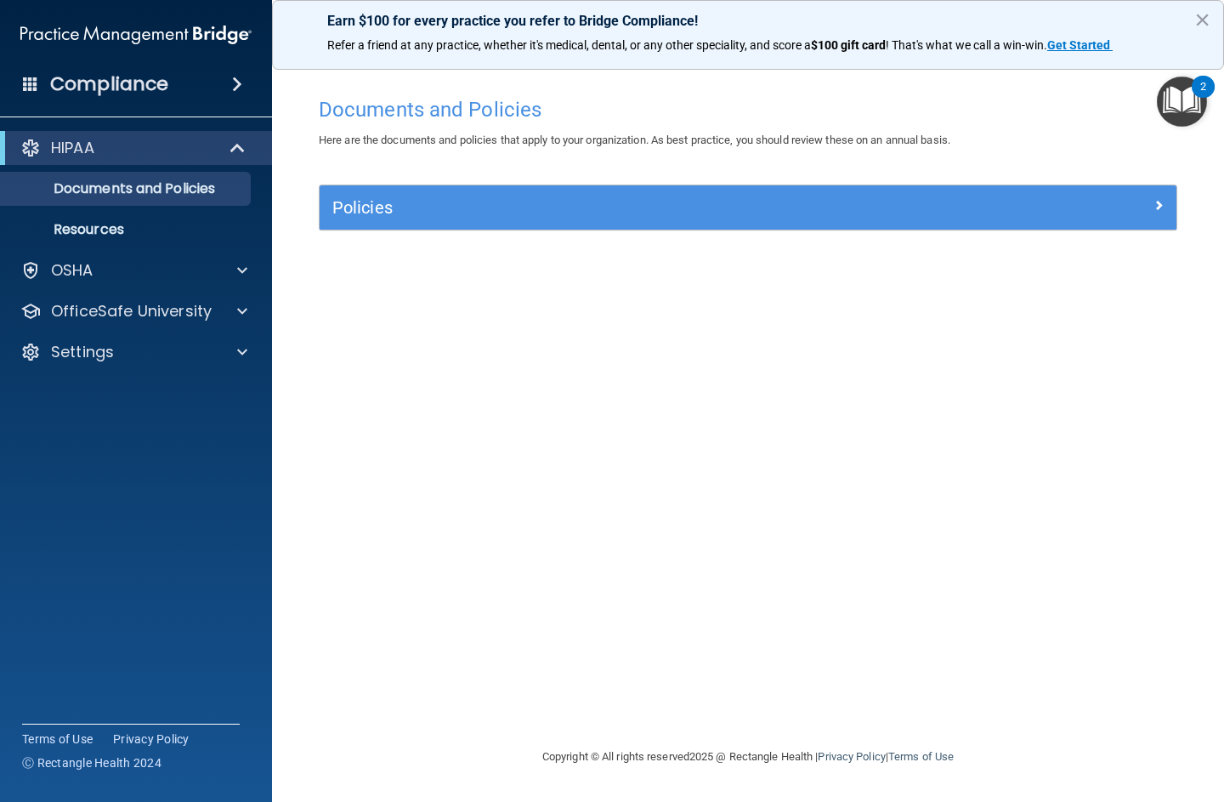
click at [200, 314] on p "OfficeSafe University" at bounding box center [131, 311] width 161 height 20
click at [97, 344] on p "HIPAA Training" at bounding box center [81, 351] width 140 height 17
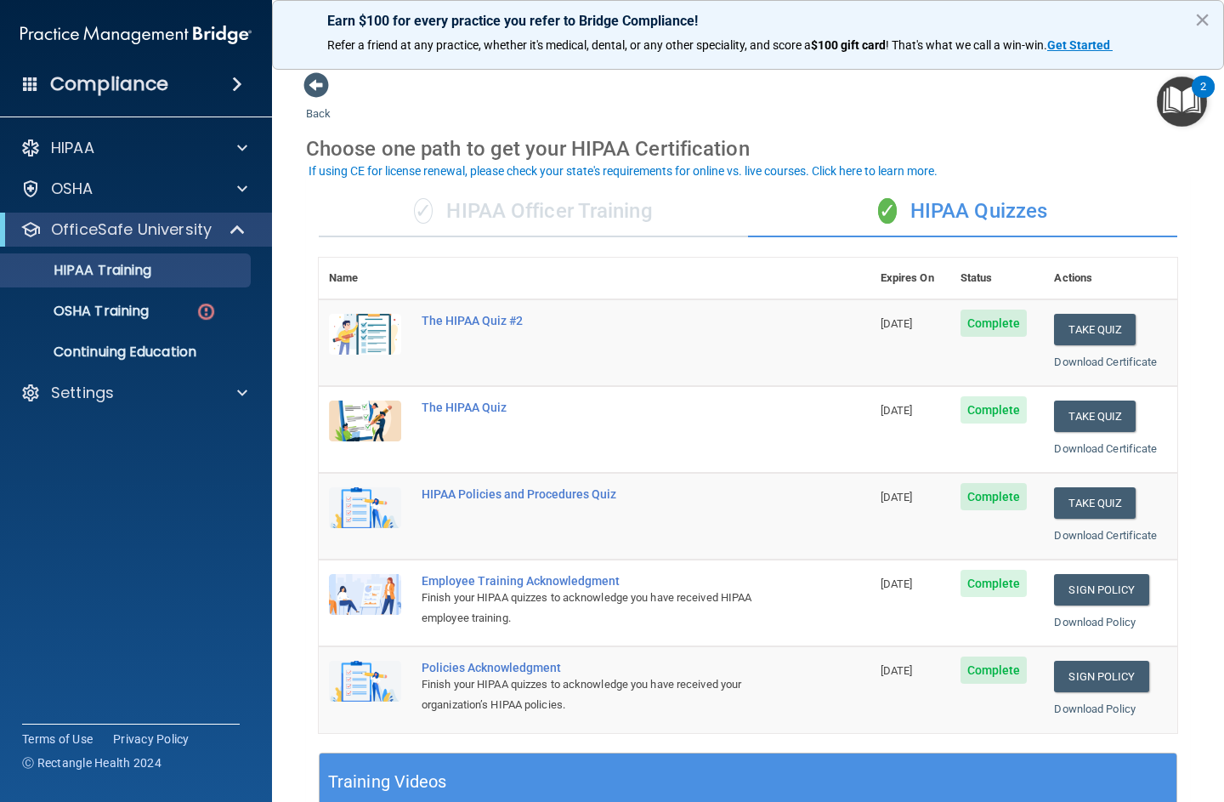
click at [99, 319] on p "OSHA Training" at bounding box center [80, 311] width 138 height 17
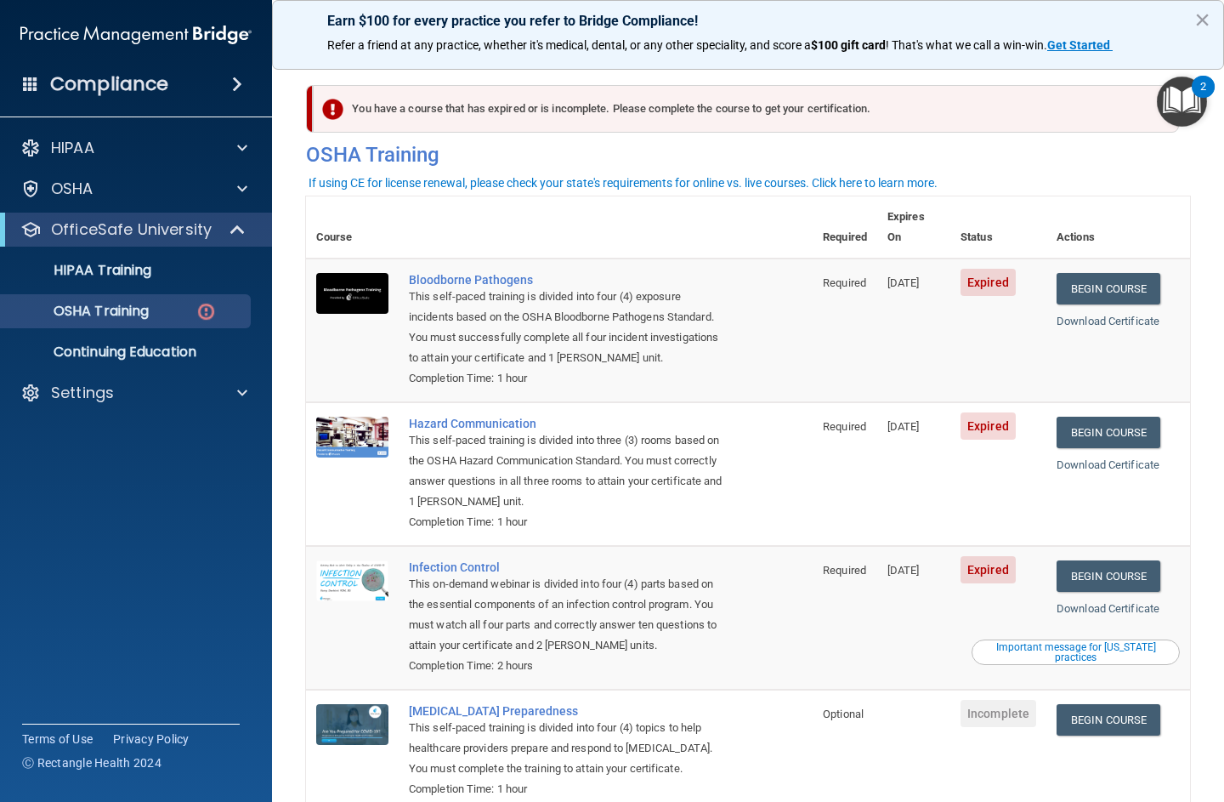
click at [1136, 273] on link "Begin Course" at bounding box center [1109, 288] width 104 height 31
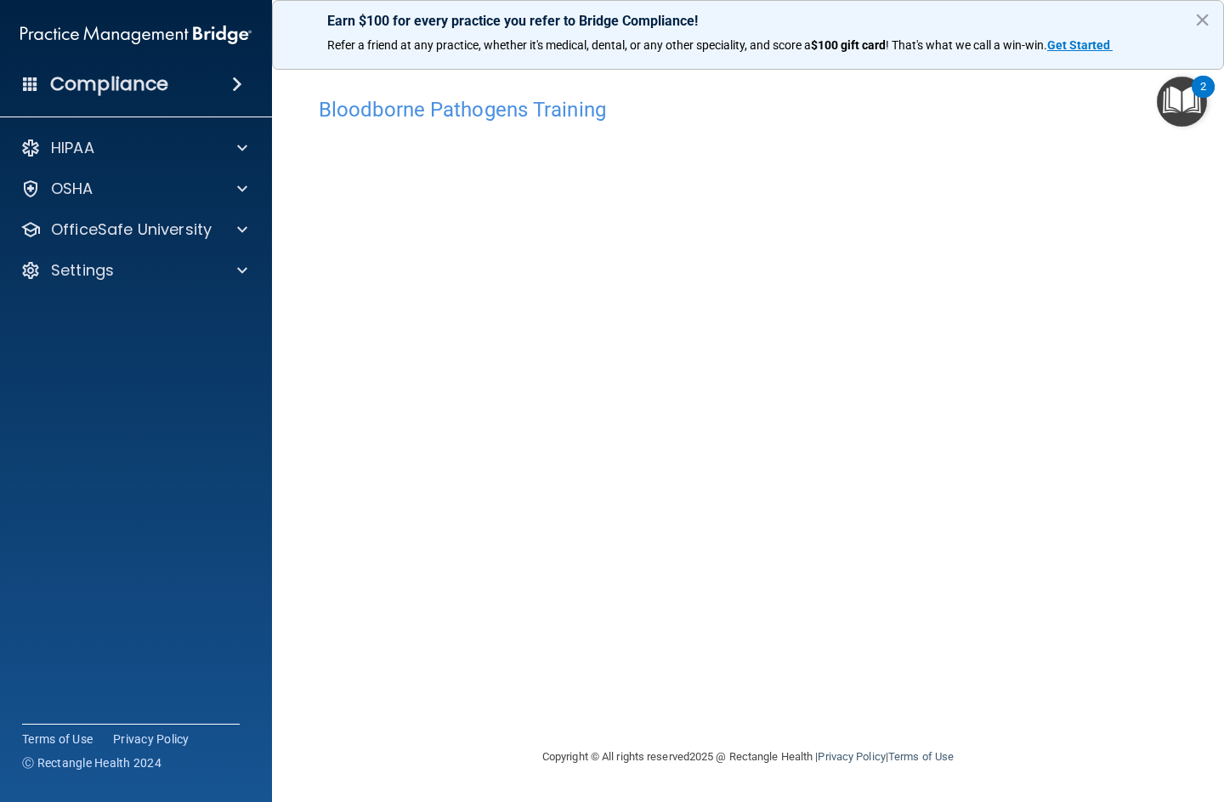
click at [187, 224] on p "OfficeSafe University" at bounding box center [131, 229] width 161 height 20
click at [141, 304] on p "OSHA Training" at bounding box center [80, 311] width 138 height 17
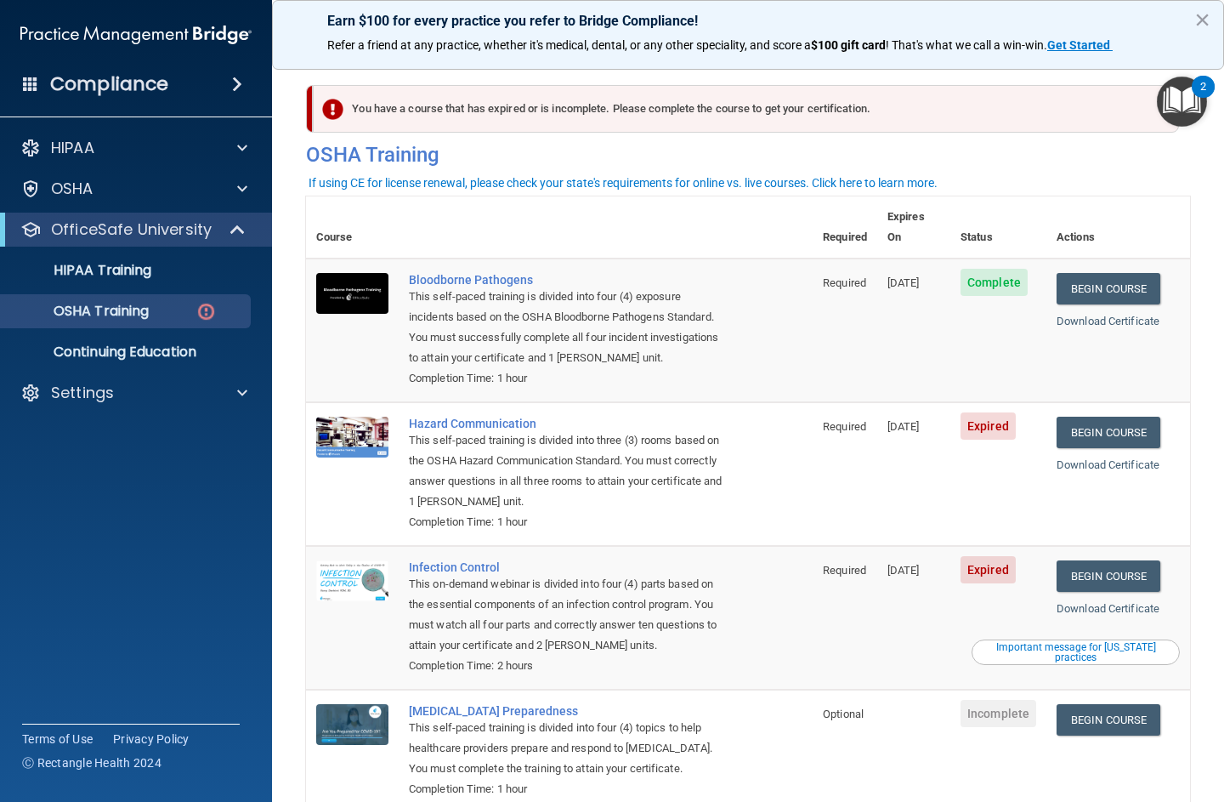
click at [1121, 417] on link "Begin Course" at bounding box center [1109, 432] width 104 height 31
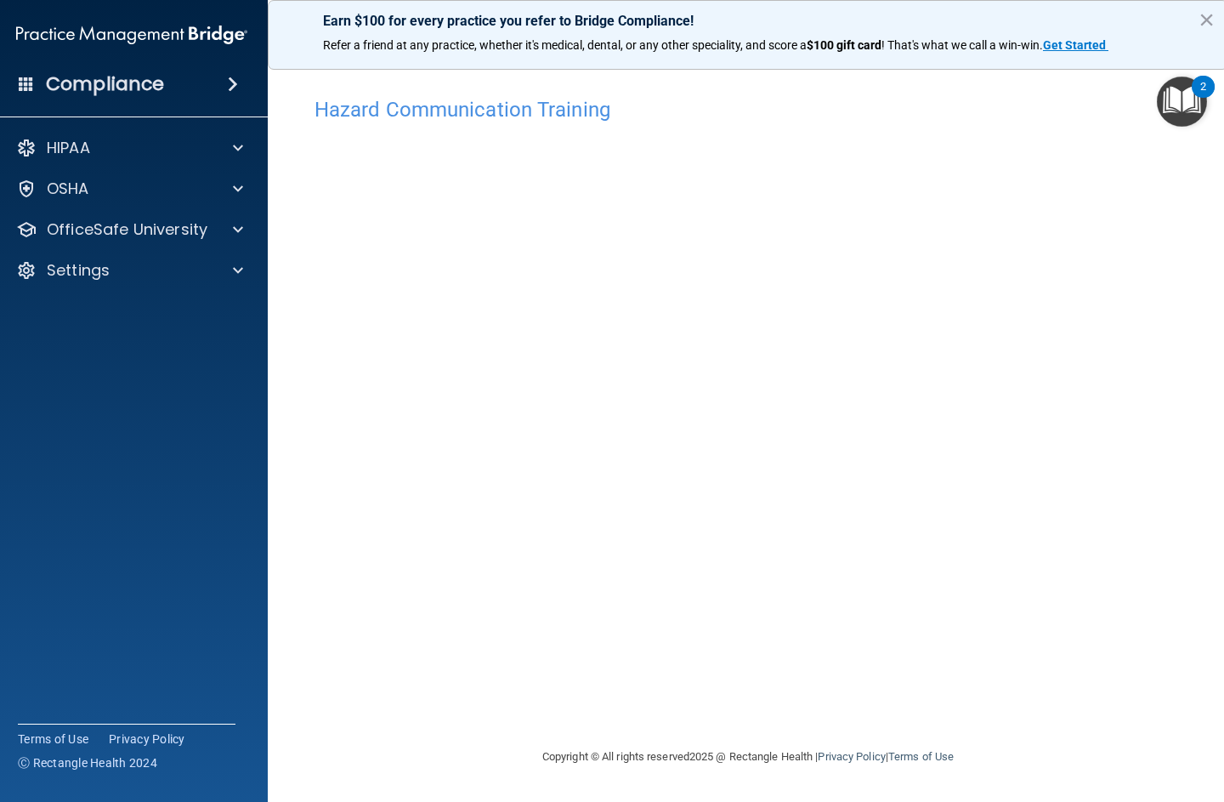
click at [190, 238] on p "OfficeSafe University" at bounding box center [127, 229] width 161 height 20
click at [186, 319] on div "OSHA Training" at bounding box center [123, 311] width 232 height 17
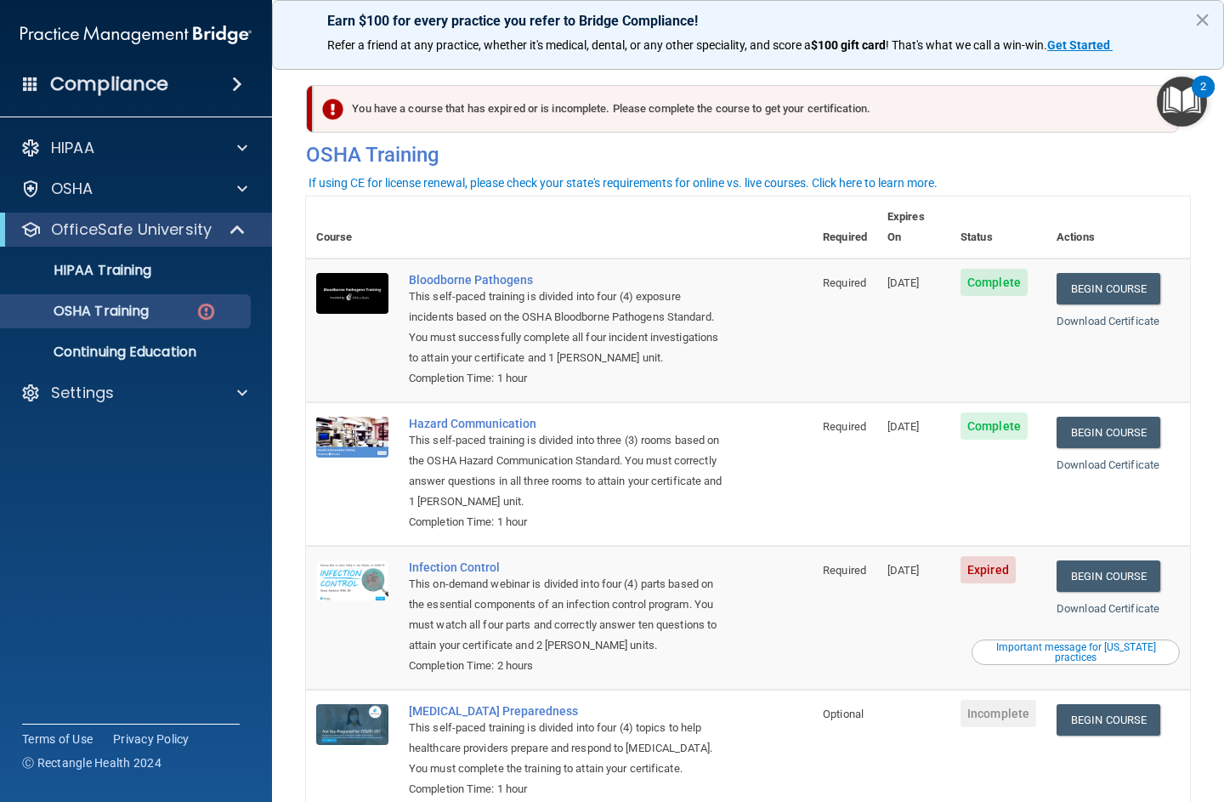
click at [1122, 560] on link "Begin Course" at bounding box center [1109, 575] width 104 height 31
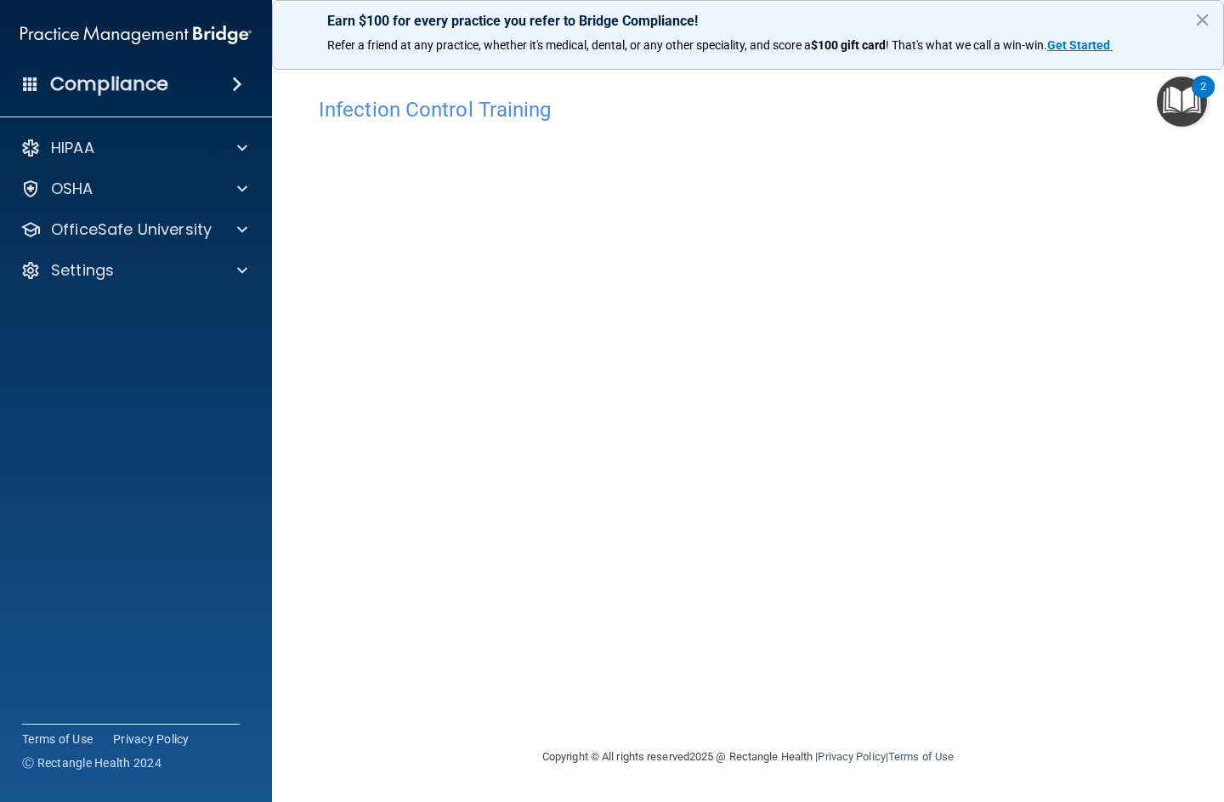
click at [201, 232] on p "OfficeSafe University" at bounding box center [131, 229] width 161 height 20
click at [156, 312] on div "OSHA Training" at bounding box center [127, 311] width 232 height 17
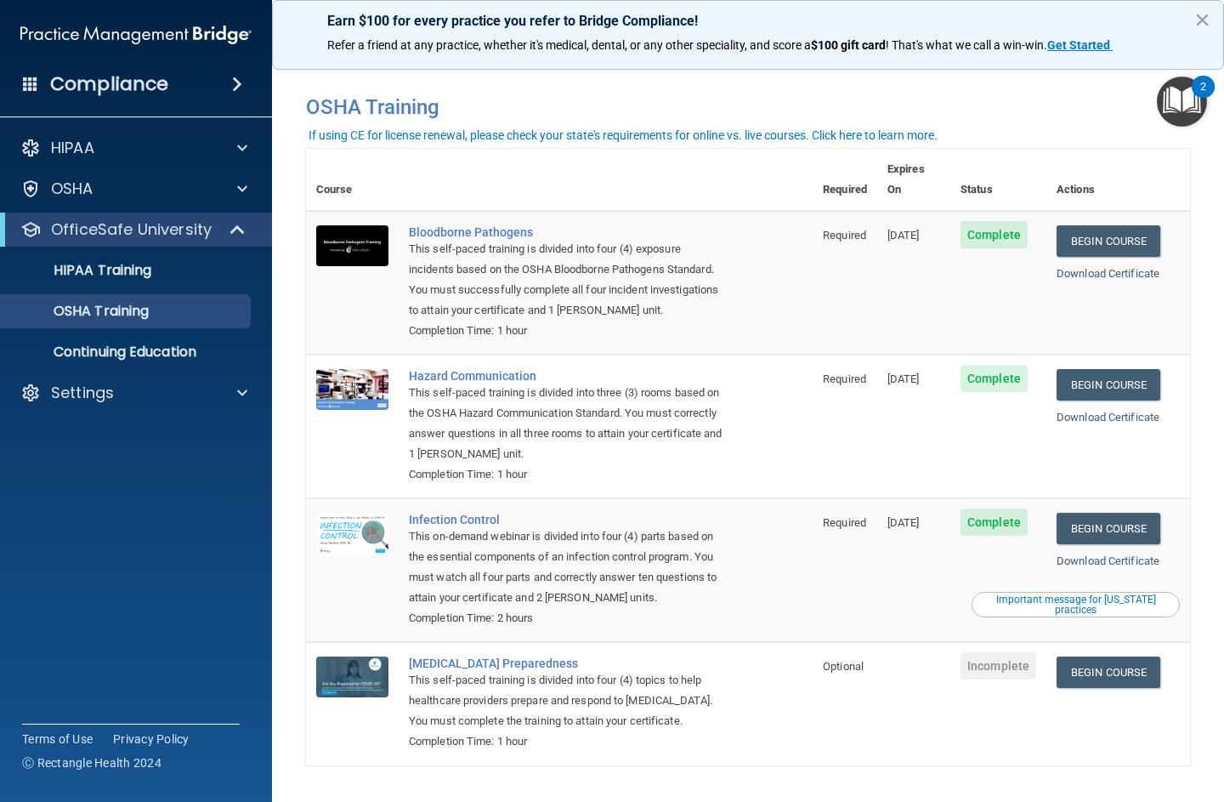
click at [1136, 656] on link "Begin Course" at bounding box center [1109, 671] width 104 height 31
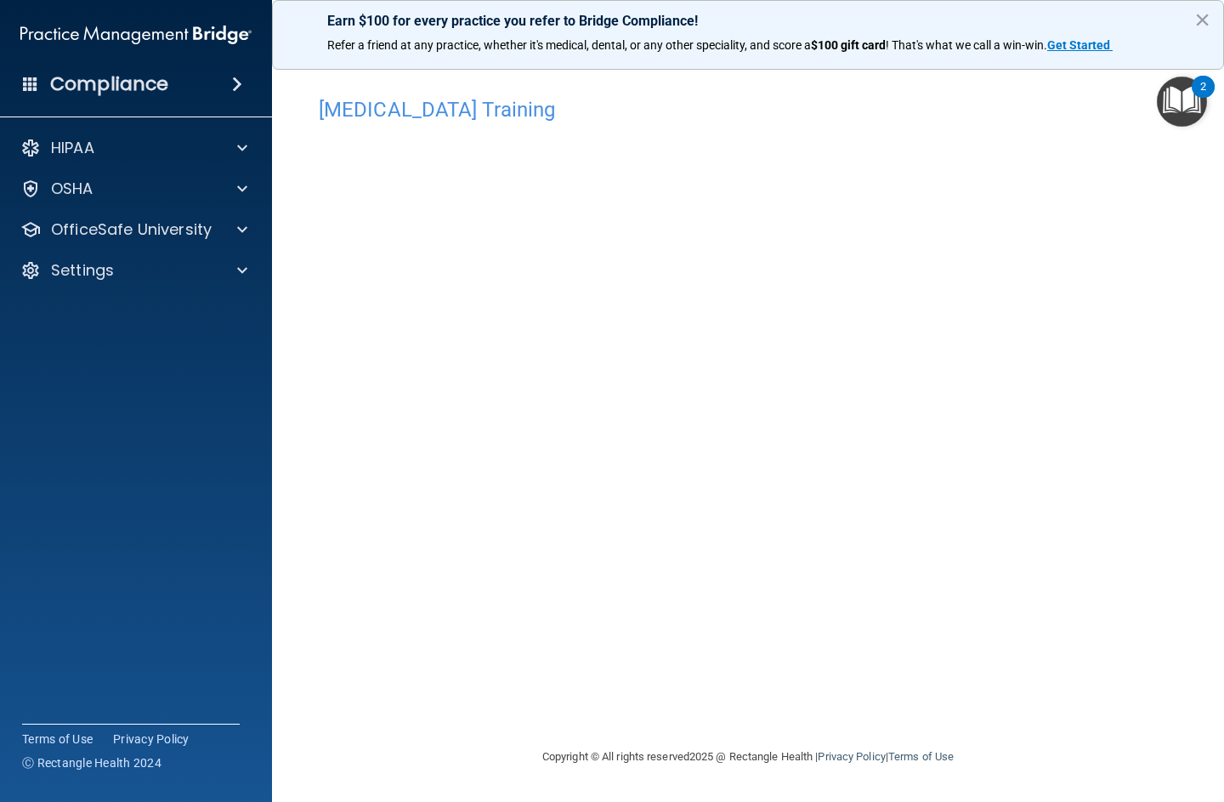
click at [195, 144] on div "HIPAA" at bounding box center [113, 148] width 211 height 20
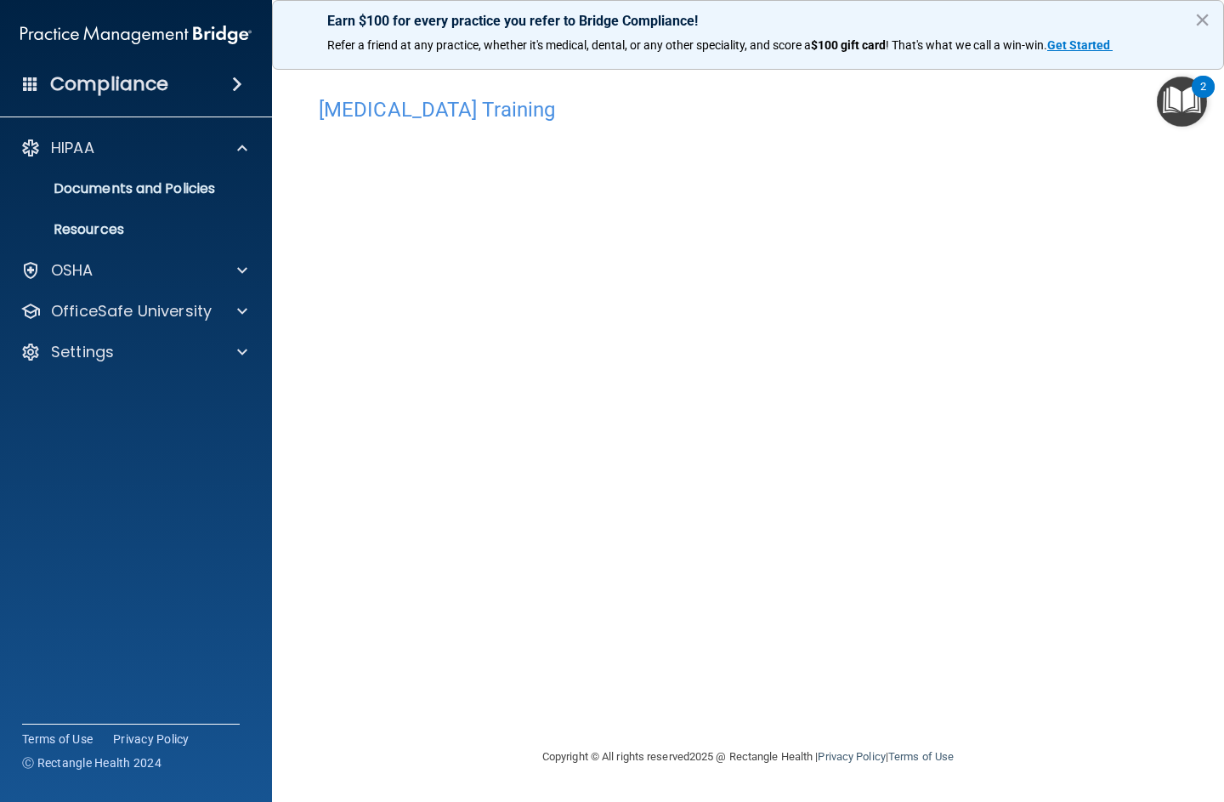
click at [194, 319] on p "OfficeSafe University" at bounding box center [131, 311] width 161 height 20
click at [207, 386] on div "OSHA Training" at bounding box center [127, 392] width 232 height 17
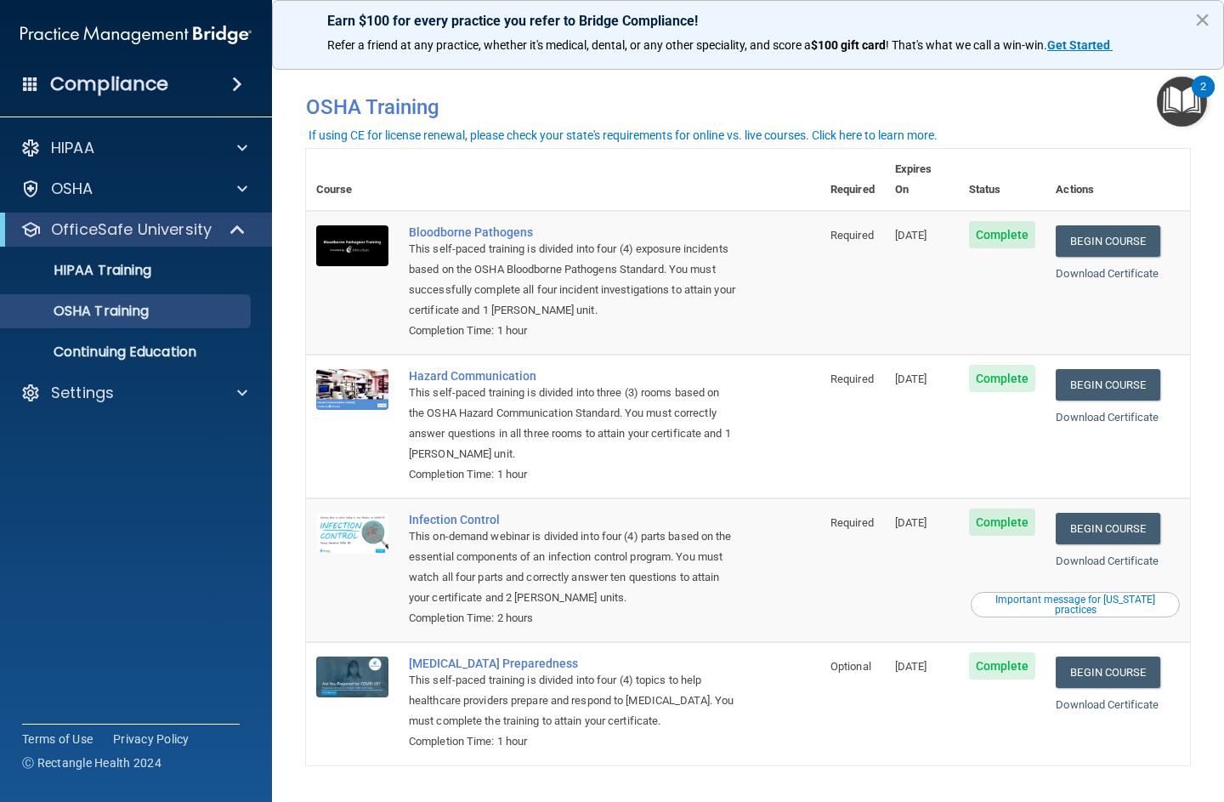
click at [25, 393] on div at bounding box center [30, 393] width 20 height 20
click at [131, 480] on p "Sign Out" at bounding box center [127, 474] width 232 height 17
